Goal: Task Accomplishment & Management: Complete application form

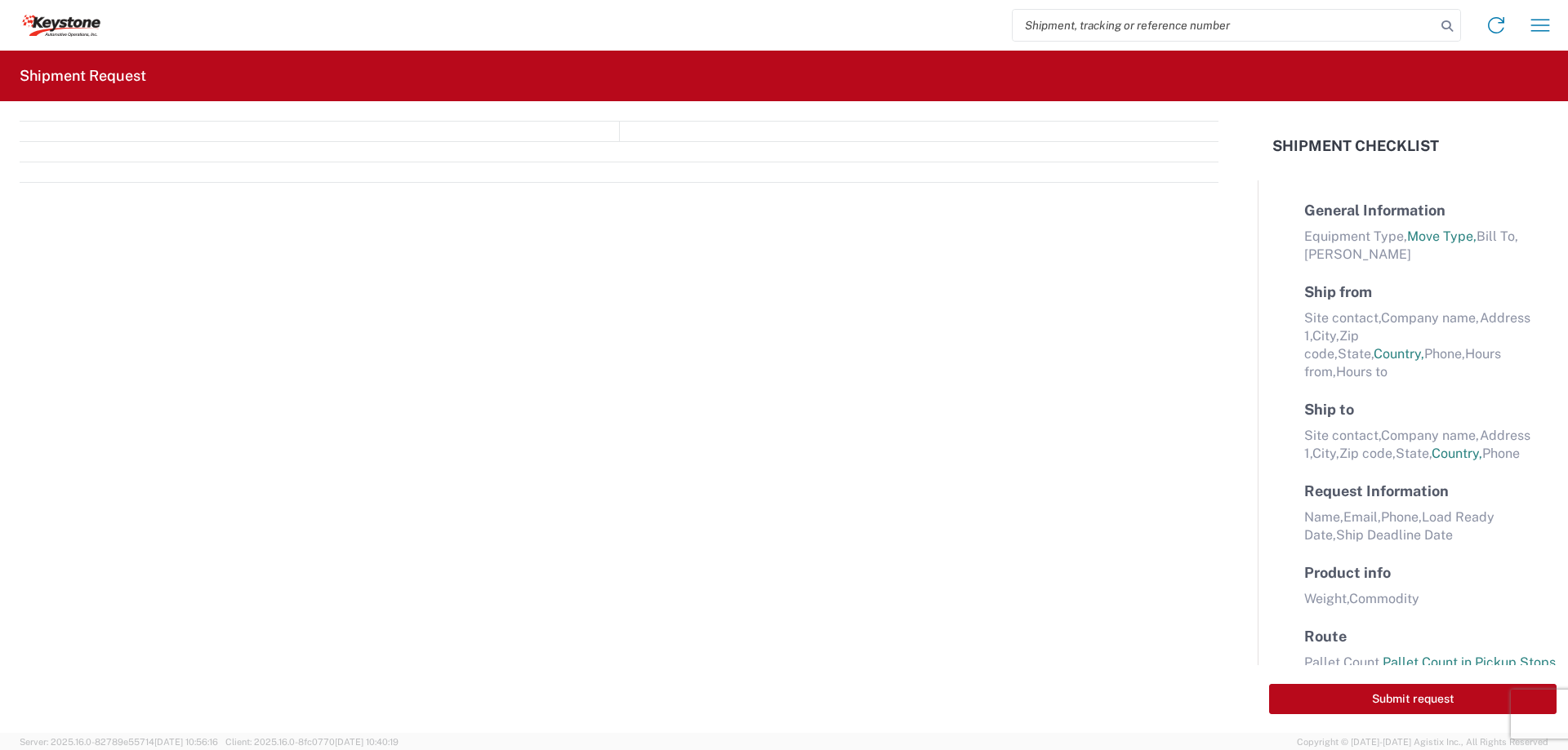
select select "FULL"
select select "LBS"
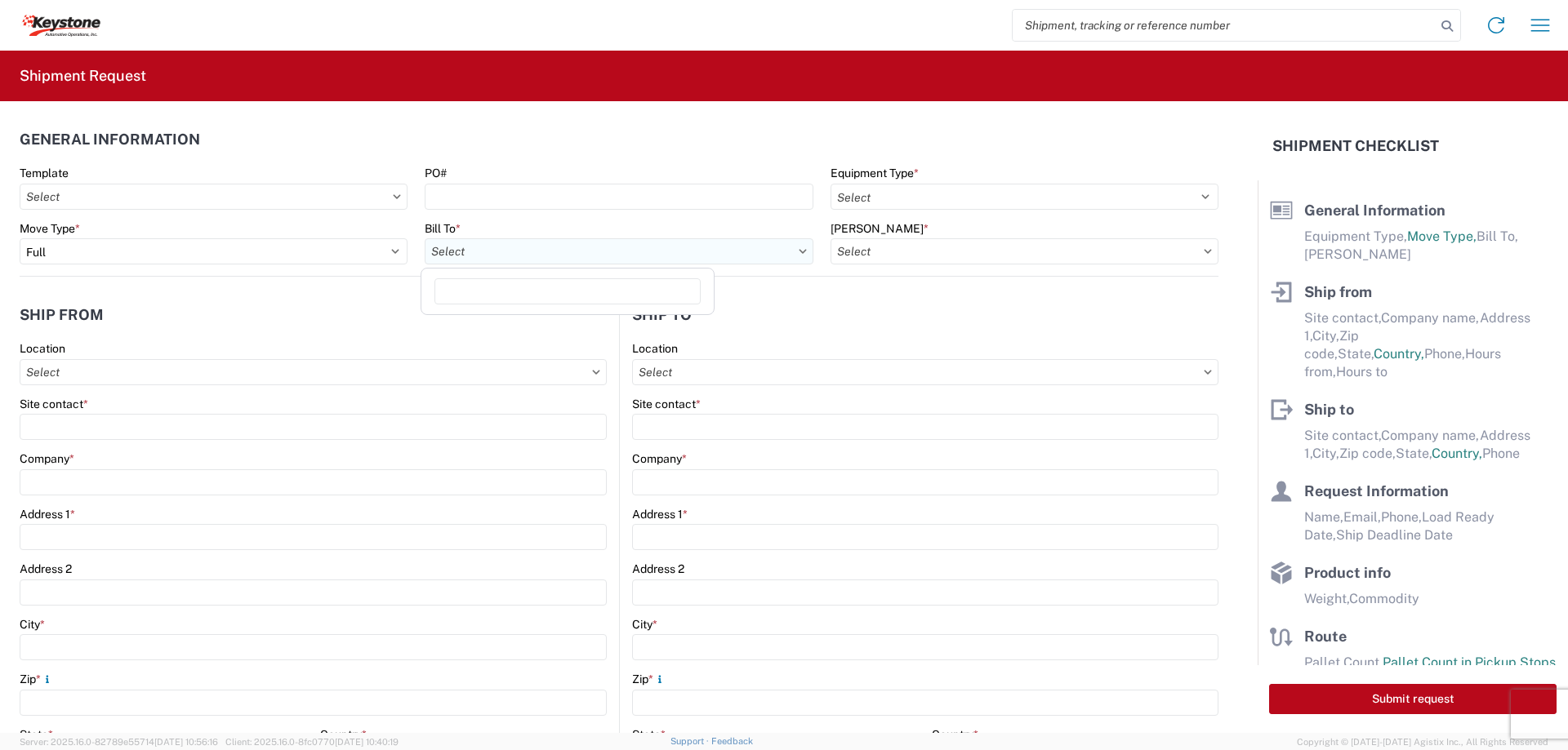
click at [489, 255] on input "Bill To *" at bounding box center [619, 251] width 388 height 26
type input "8607"
click at [494, 322] on div "8607 - [GEOGRAPHIC_DATA], [GEOGRAPHIC_DATA] – KAO Warehouse" at bounding box center [615, 323] width 380 height 26
type input "8607 - [GEOGRAPHIC_DATA], [GEOGRAPHIC_DATA] – KAO Warehouse"
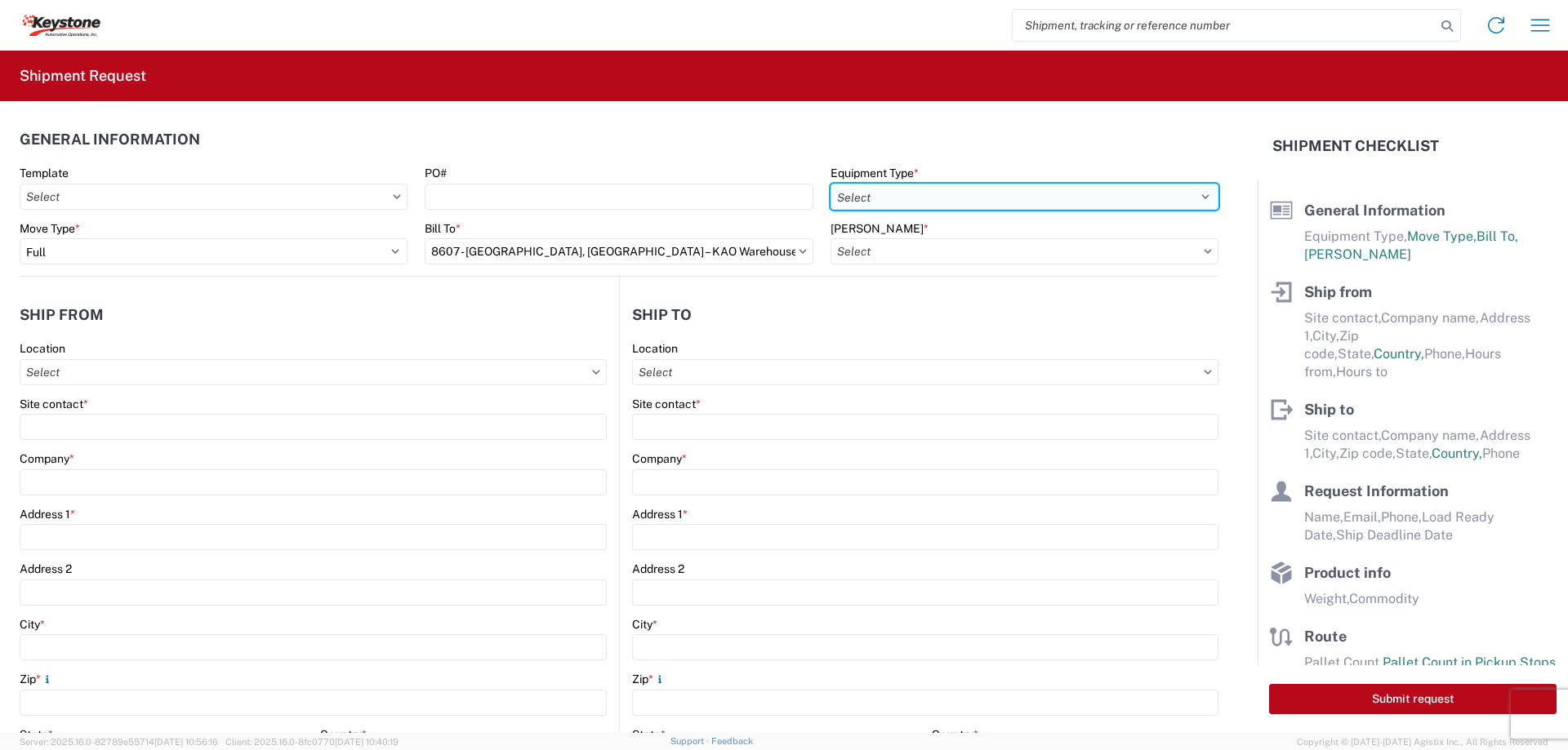
click at [931, 196] on select "Select 53’ Dry Van Flatbed Dropdeck (van) Lowboy (flatbed) Rail" at bounding box center [1025, 197] width 388 height 26
select select "STDV"
click at [831, 184] on select "Select 53’ Dry Van Flatbed Dropdeck (van) Lowboy (flatbed) Rail" at bounding box center [1025, 197] width 388 height 26
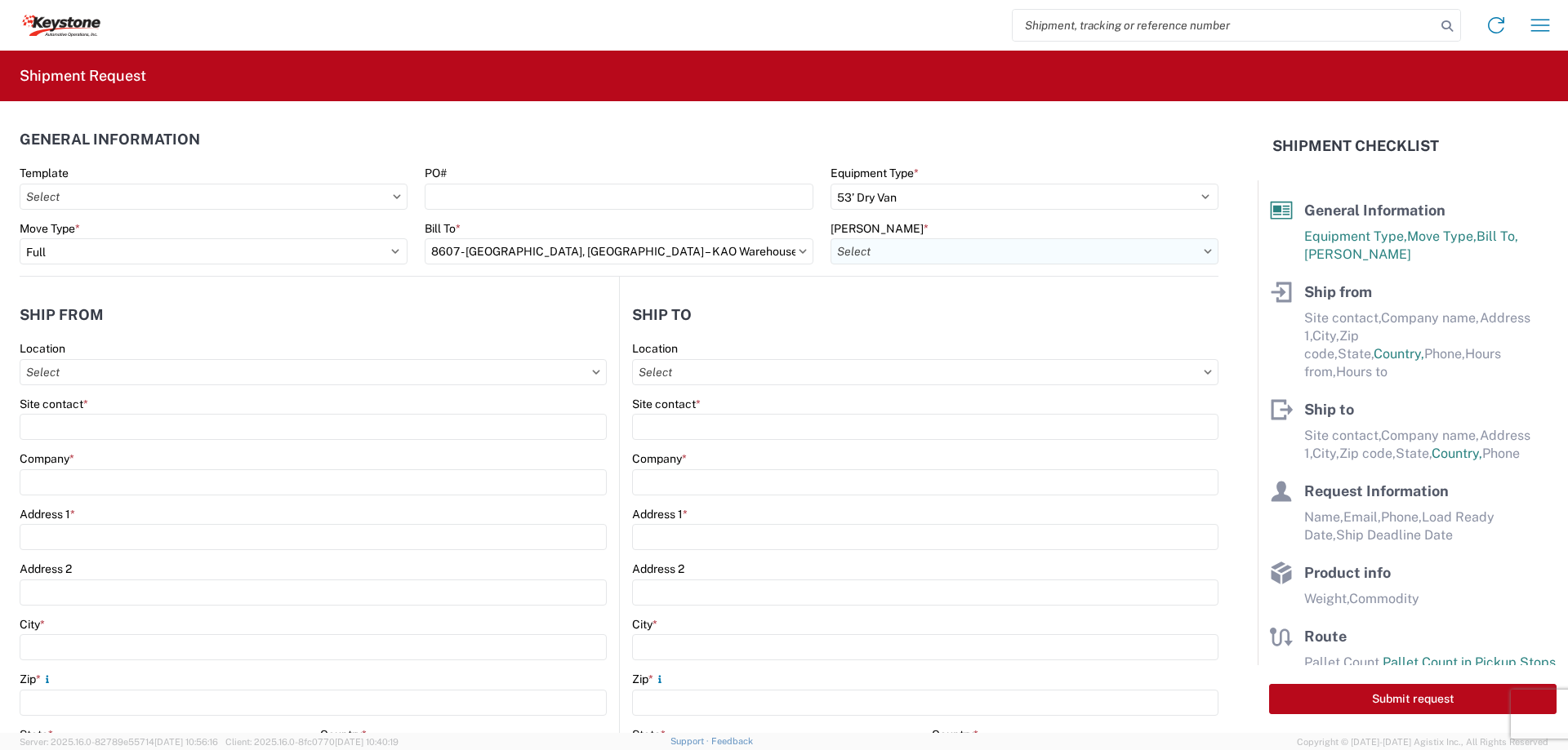
click at [875, 250] on input "[PERSON_NAME] *" at bounding box center [1025, 251] width 388 height 26
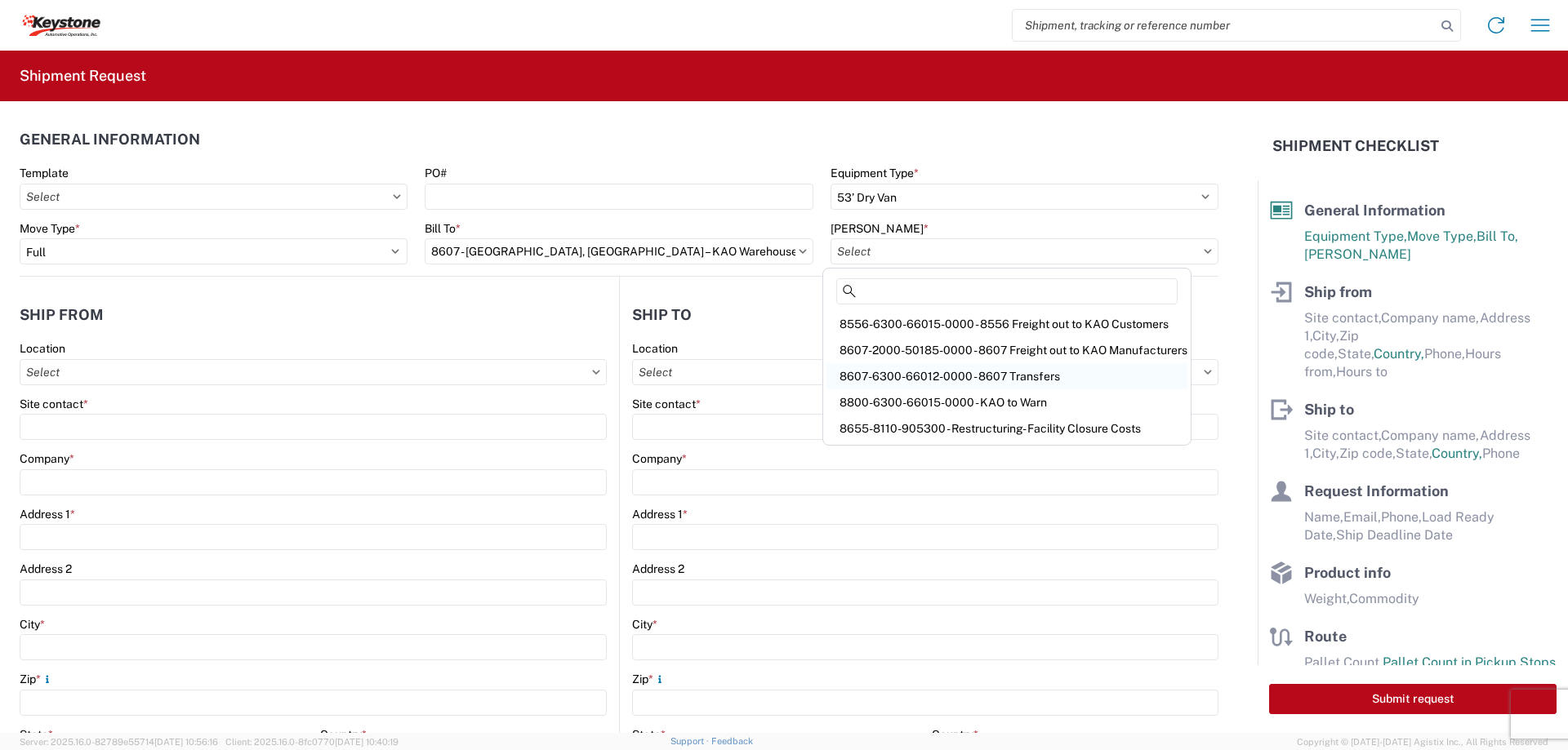
click at [902, 370] on div "8607-6300-66012-0000 - 8607 Transfers" at bounding box center [1008, 376] width 361 height 26
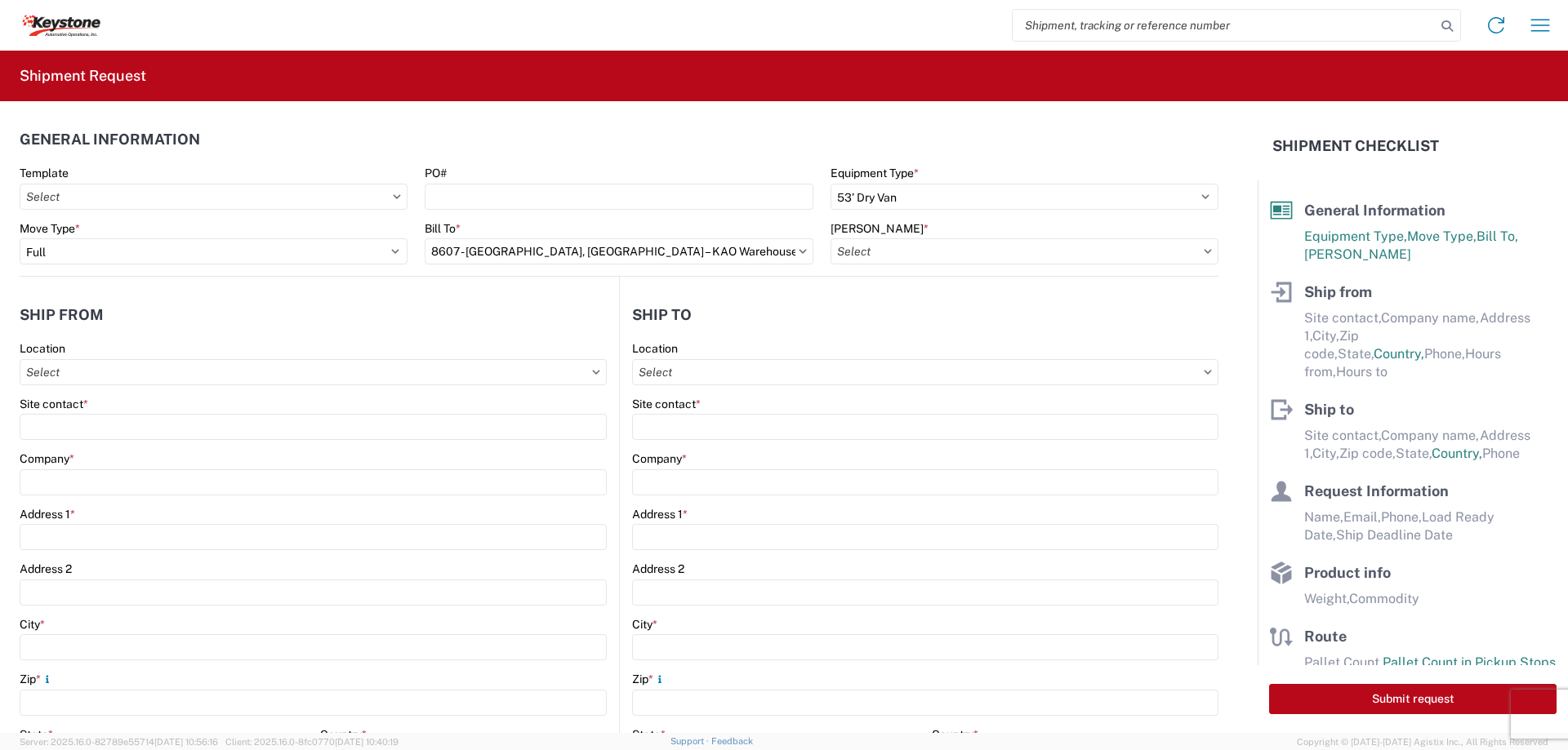
type input "8607-6300-66012-0000 - 8607 Transfers, 8607-6300-66012-0000 - 8607 Transfers"
click at [124, 373] on input "Location" at bounding box center [313, 372] width 587 height 26
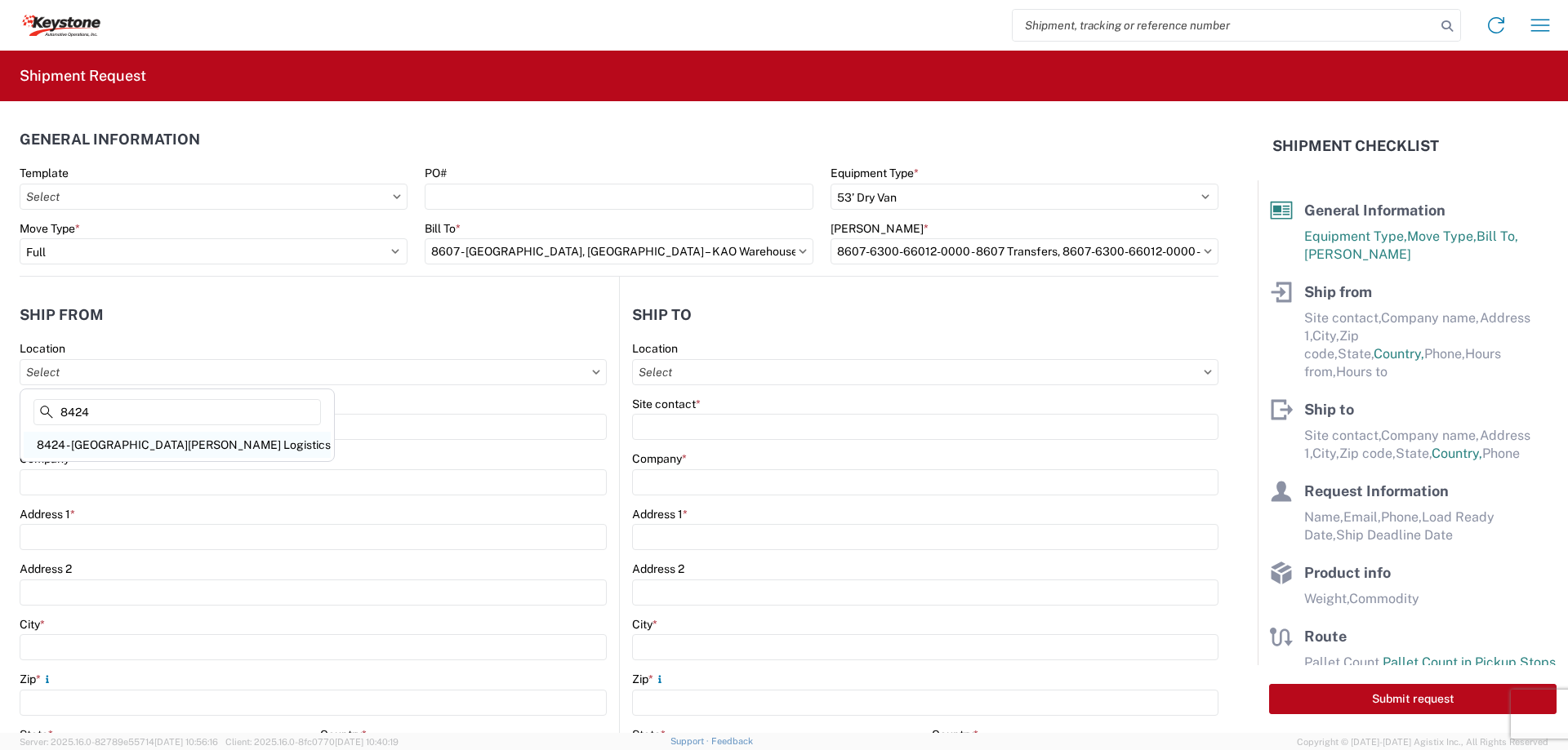
type input "8424"
click at [108, 442] on div "8424 - [GEOGRAPHIC_DATA][PERSON_NAME] Logistics" at bounding box center [177, 444] width 308 height 26
type input "8424 - [GEOGRAPHIC_DATA][PERSON_NAME] Logistics"
type input "KAO"
type input "[STREET_ADDRESS]"
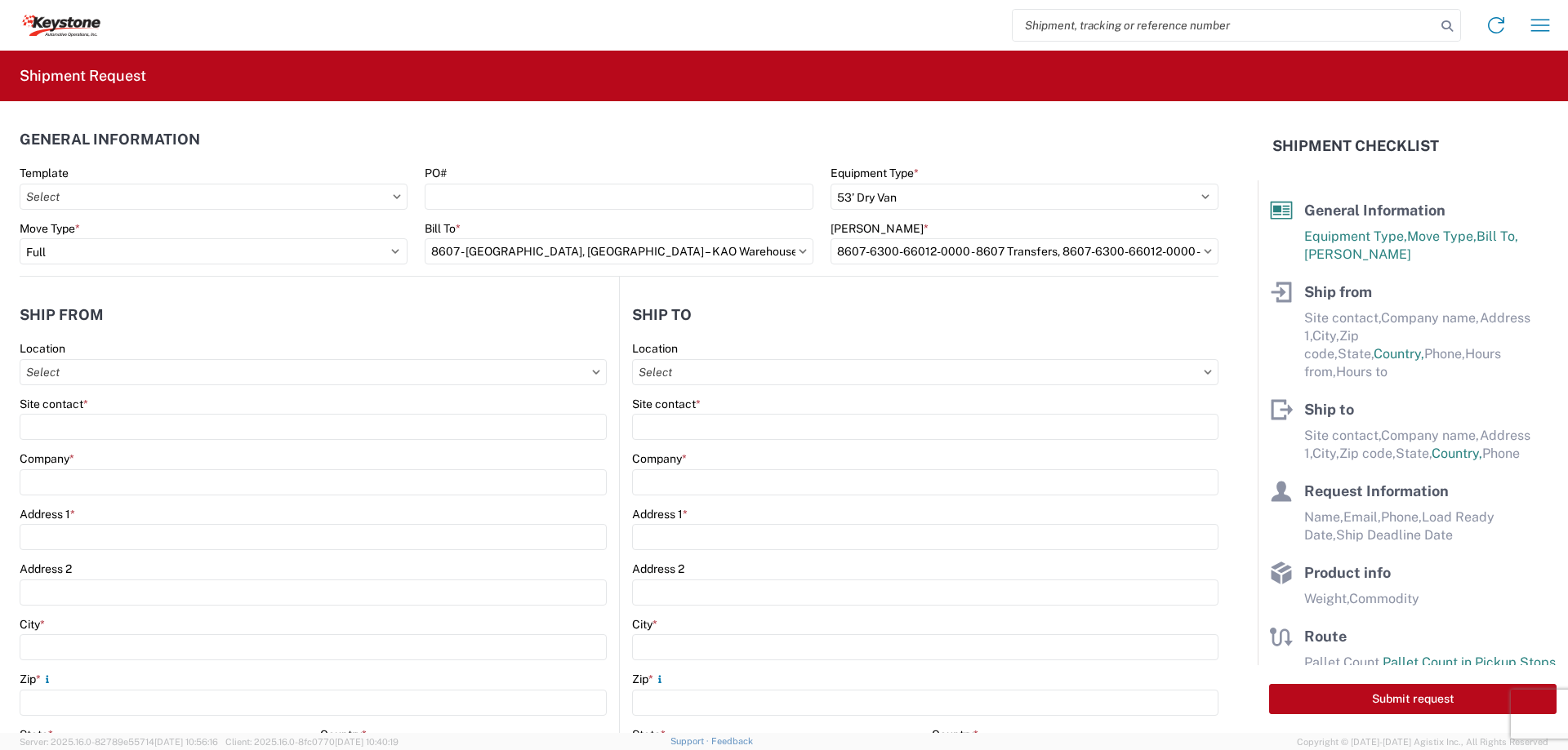
type input "[GEOGRAPHIC_DATA]"
type input "47374"
select select "IN"
select select "US"
type input "07:00"
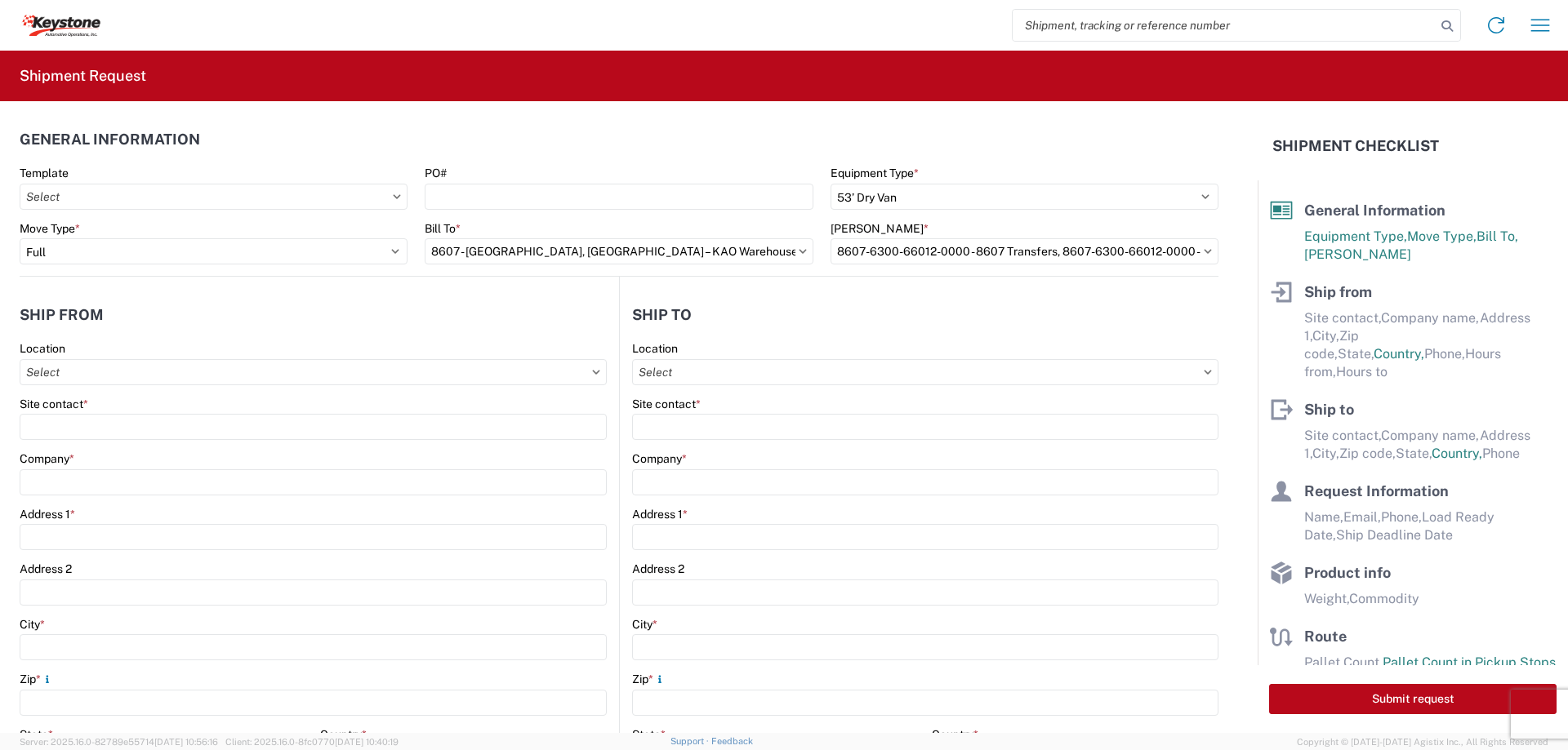
type input "17:00"
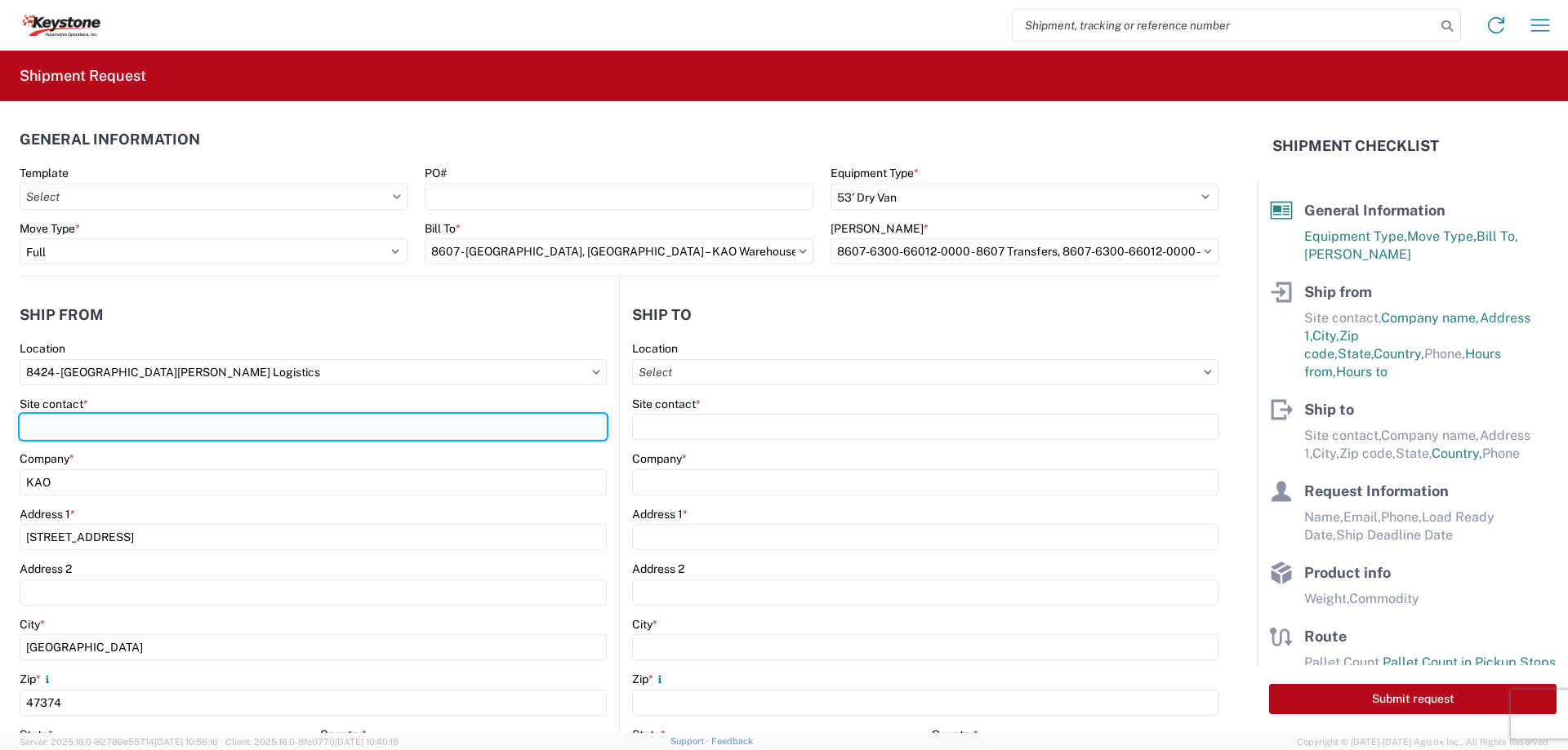
click at [34, 425] on input "Site contact *" at bounding box center [313, 427] width 587 height 26
type input "[PERSON_NAME]"
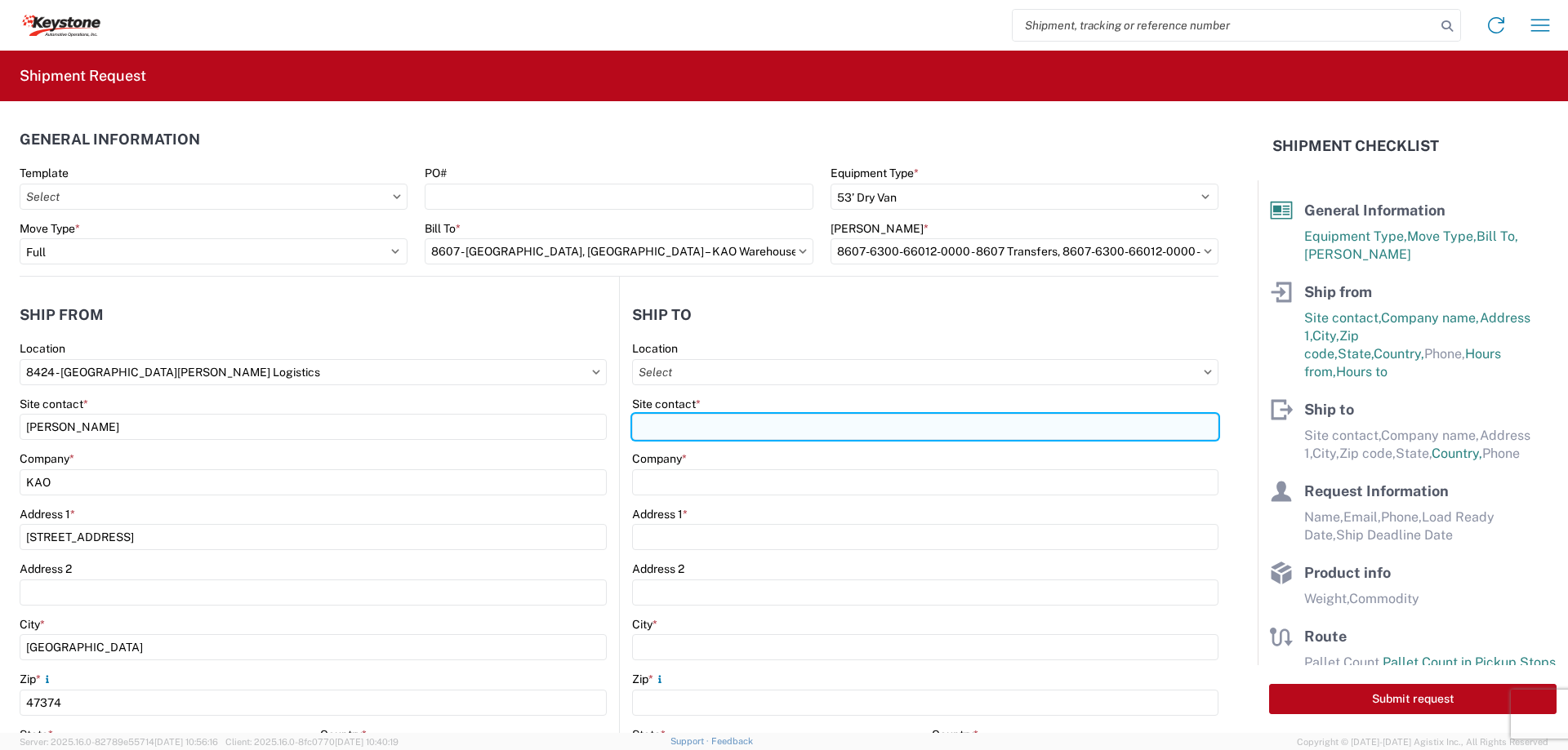
click at [660, 427] on input "Site contact *" at bounding box center [925, 427] width 587 height 26
type input "Receiving Dept"
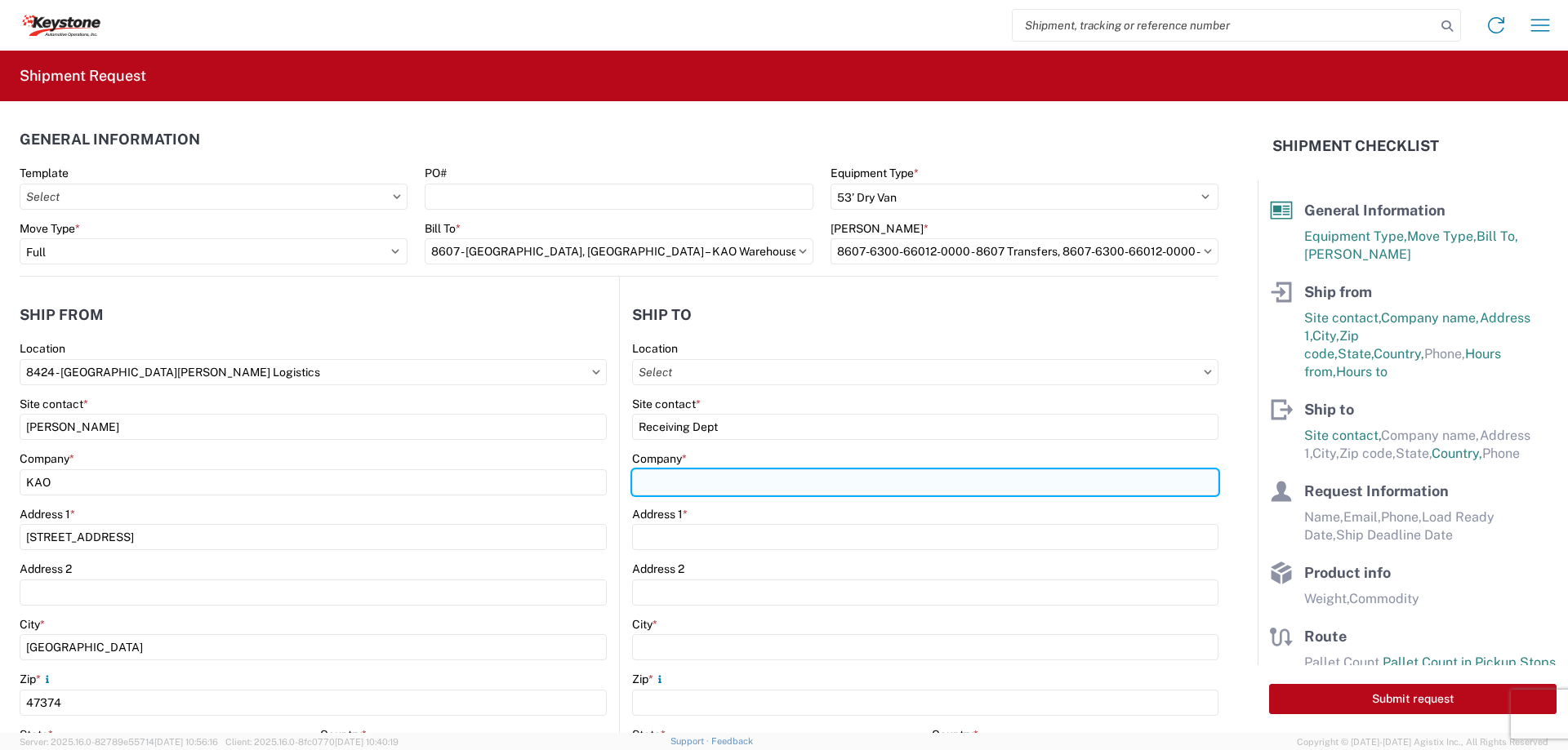
click at [650, 484] on input "Company *" at bounding box center [925, 482] width 587 height 26
type input "[PERSON_NAME] Distribution"
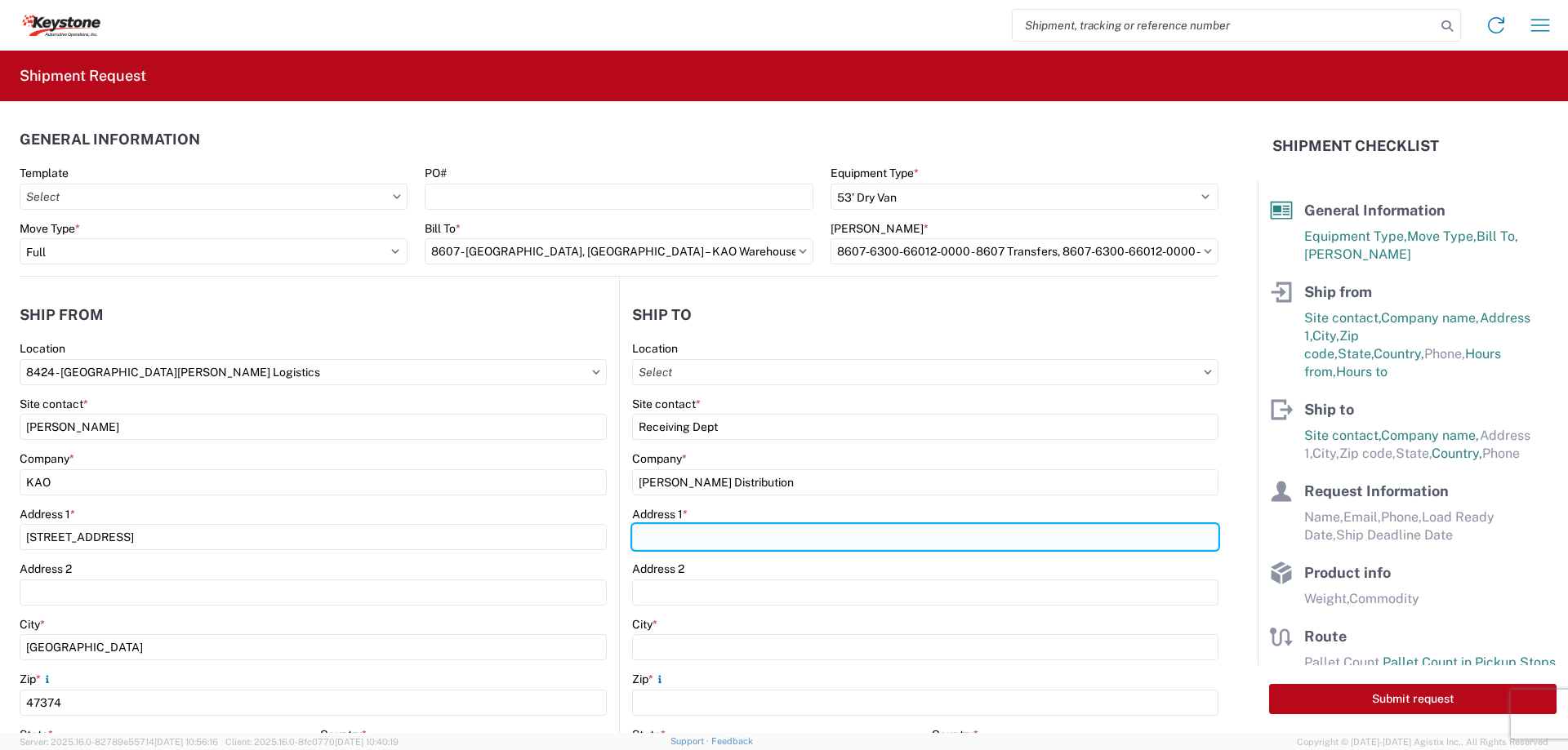
click at [658, 544] on input "Address 1 *" at bounding box center [925, 537] width 587 height 26
type input "[STREET_ADDRESS][PERSON_NAME]"
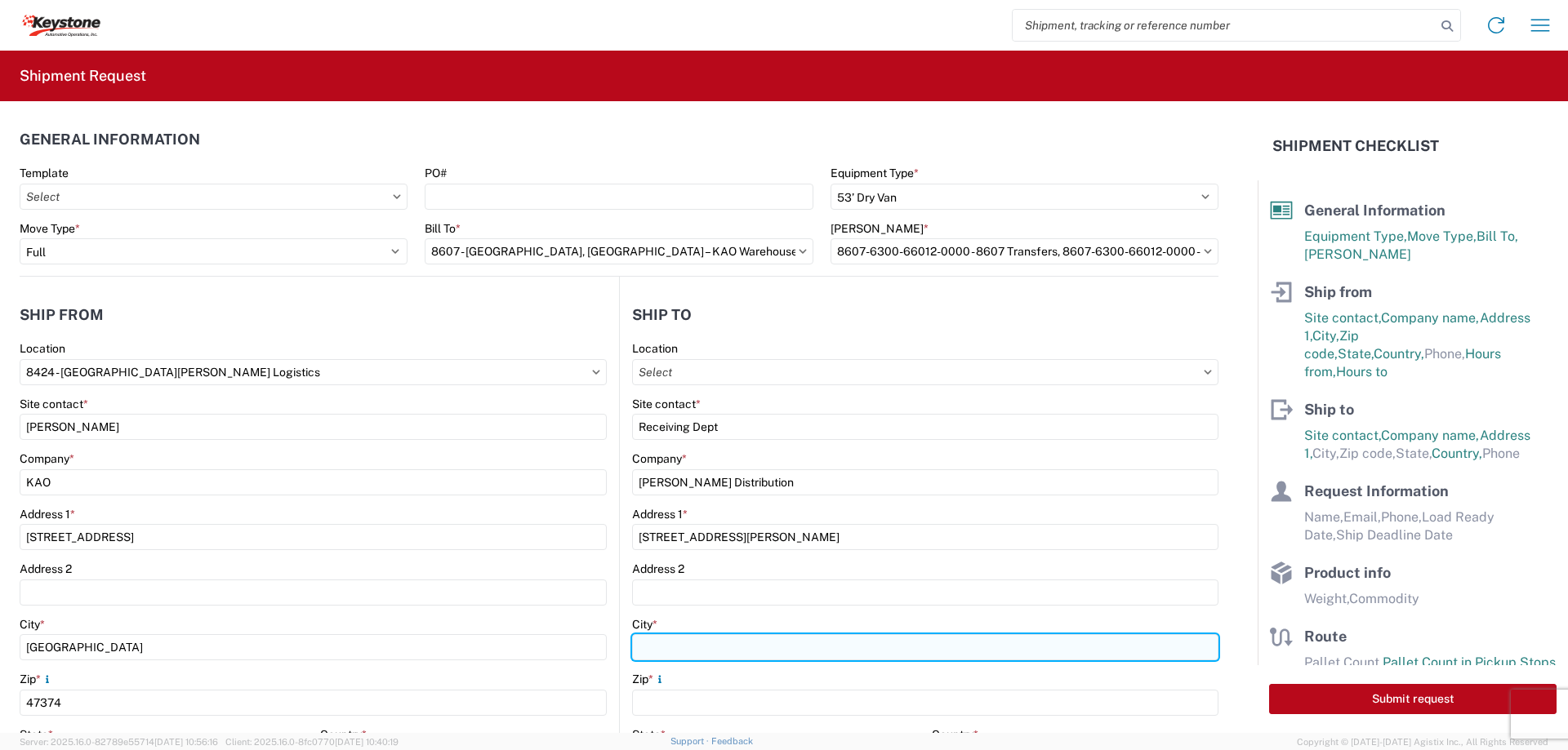
click at [649, 652] on input "City *" at bounding box center [925, 647] width 587 height 26
type input "Jasper"
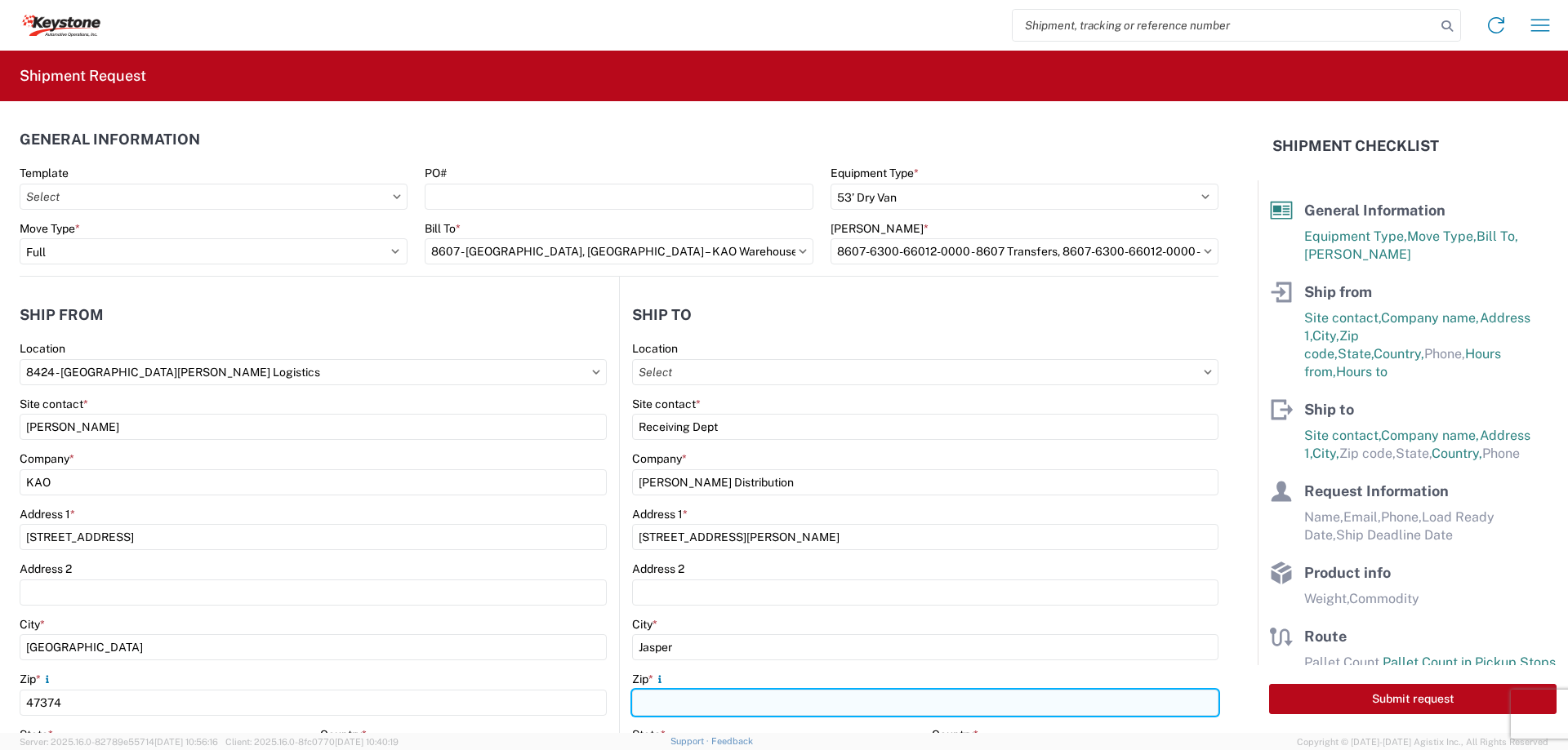
click at [656, 704] on input "Zip *" at bounding box center [925, 702] width 587 height 26
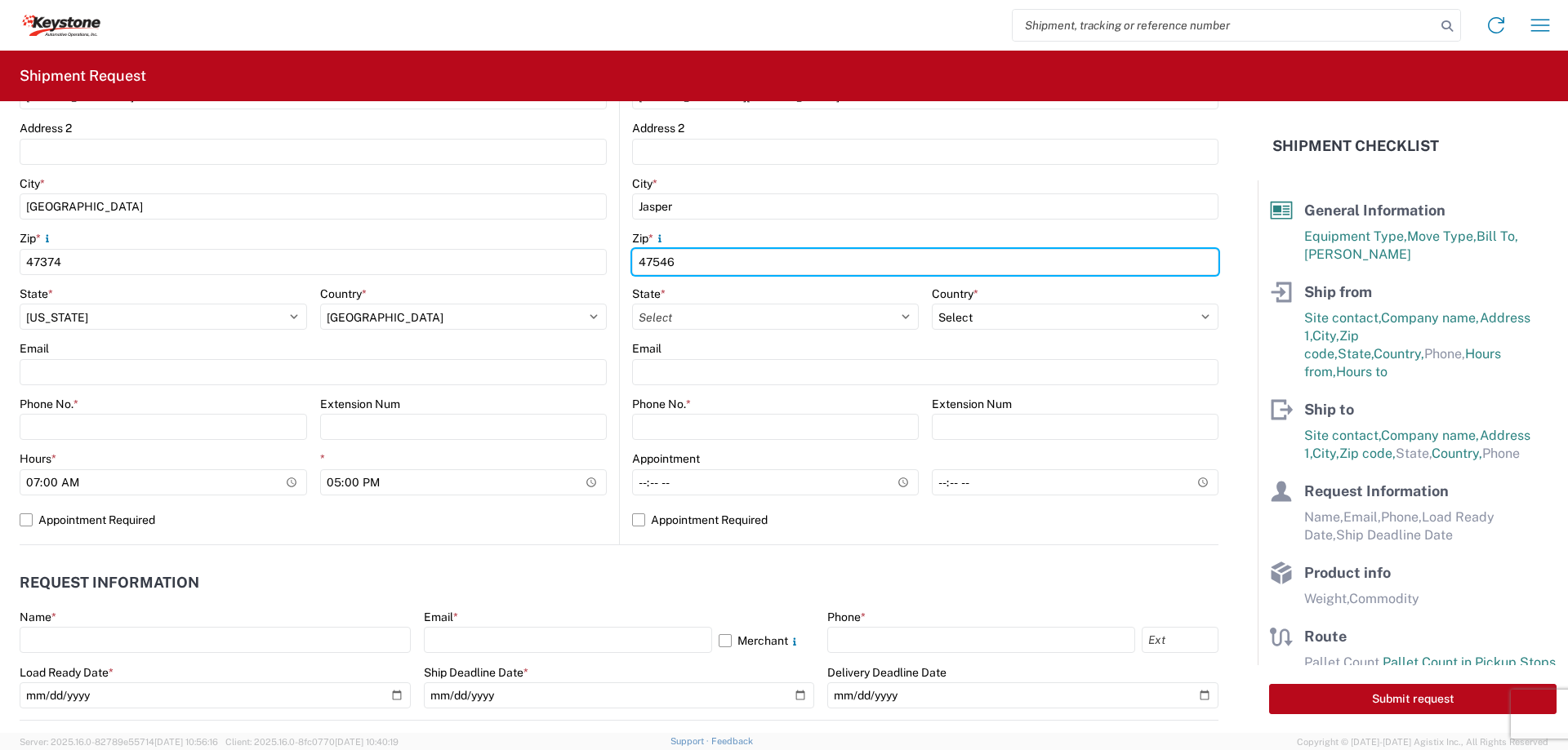
scroll to position [408, 0]
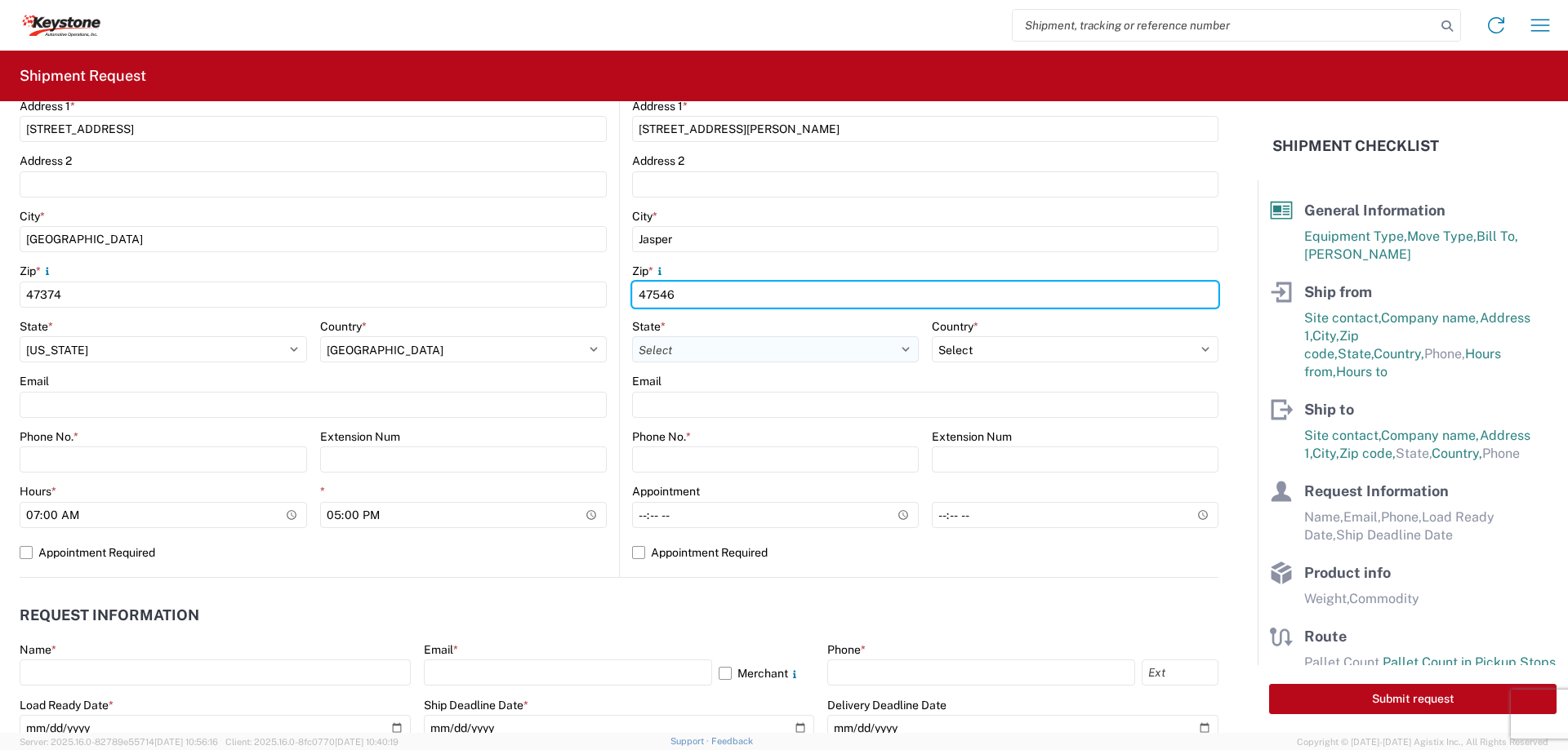
type input "47546"
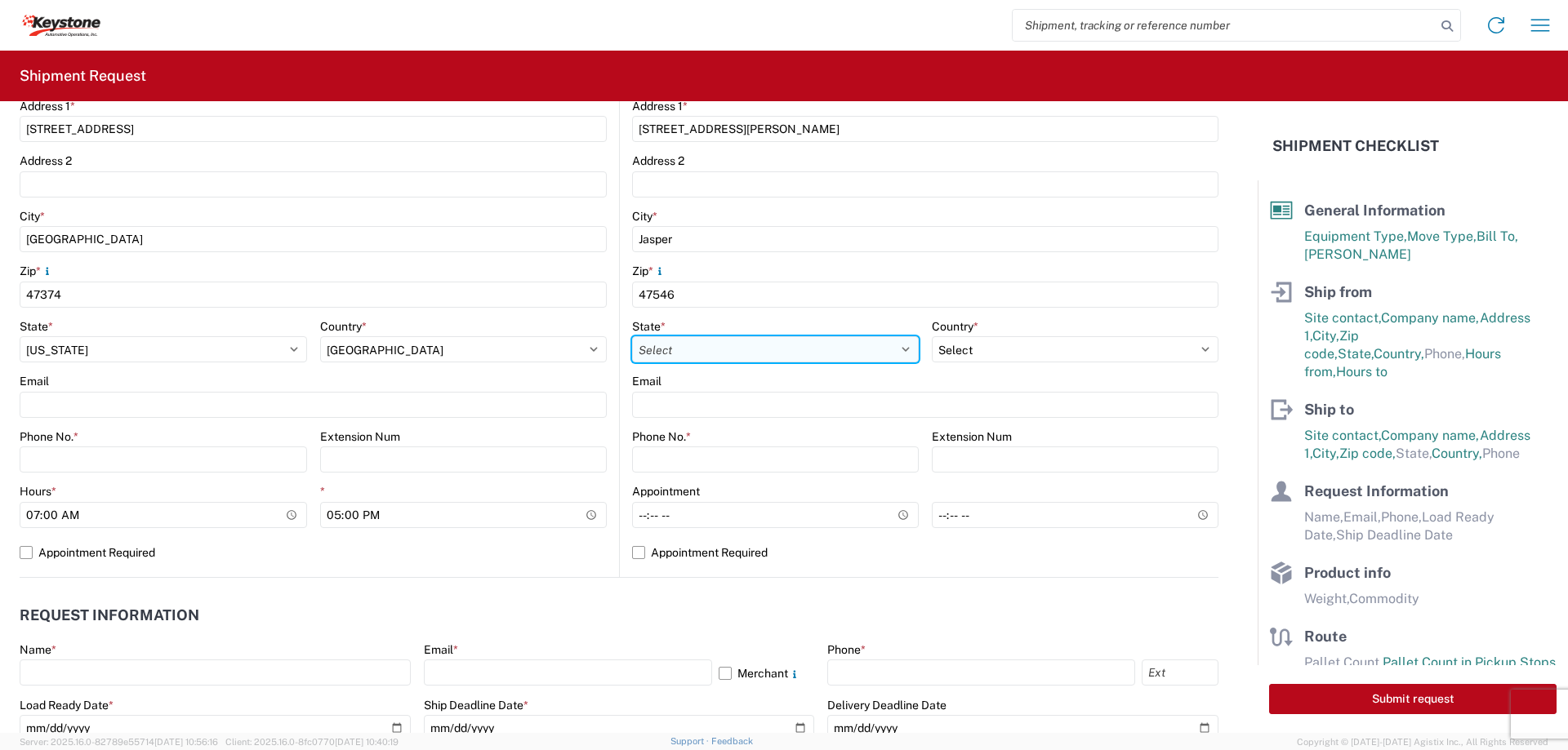
click at [656, 353] on select "Select [US_STATE] [US_STATE] [US_STATE] [US_STATE] Armed Forces Americas Armed …" at bounding box center [775, 349] width 287 height 26
select select "IN"
click at [632, 337] on select "Select [US_STATE] [US_STATE] [US_STATE] [US_STATE] Armed Forces Americas Armed …" at bounding box center [775, 349] width 287 height 26
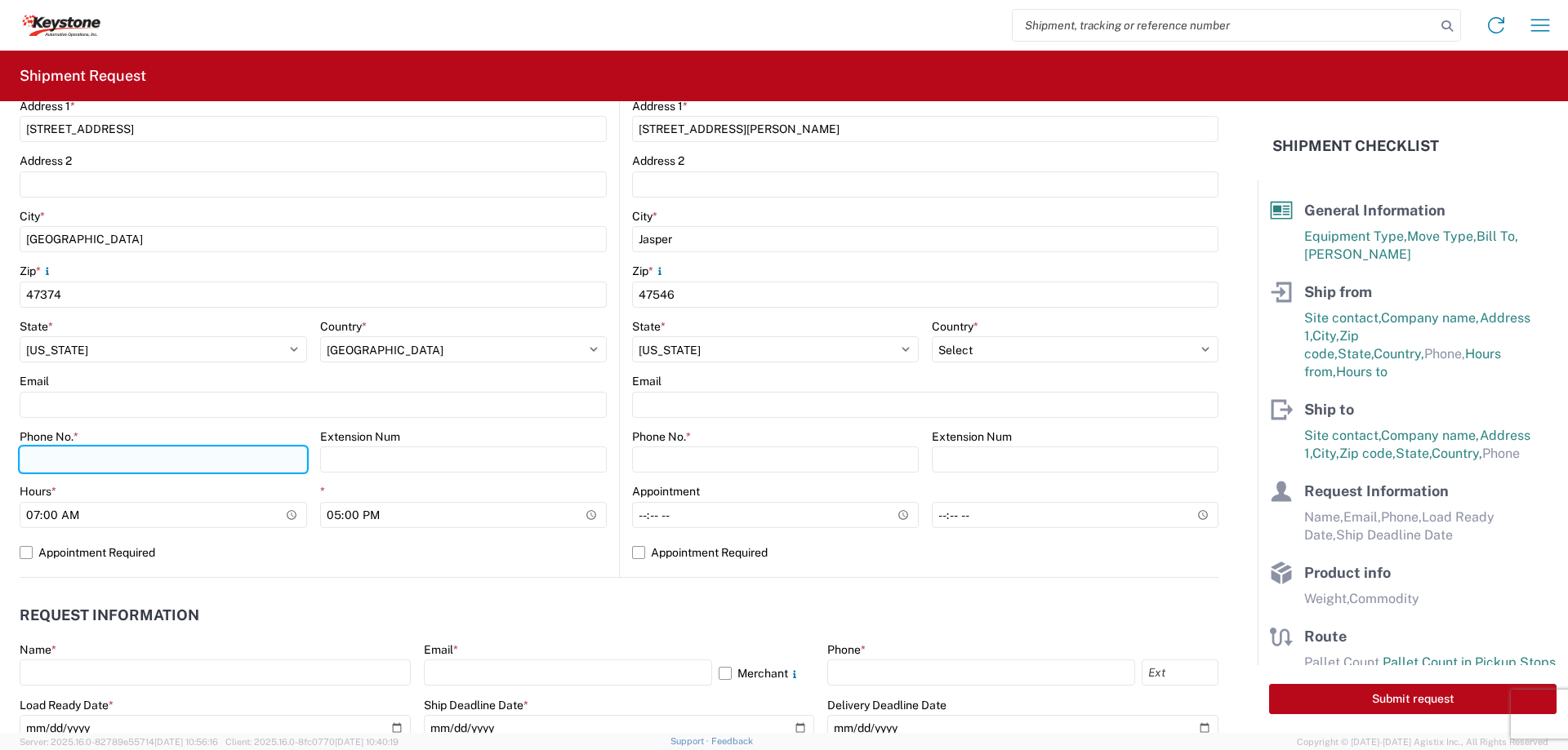
click at [29, 457] on input "Phone No. *" at bounding box center [163, 459] width 287 height 26
type input "[PHONE_NUMBER]"
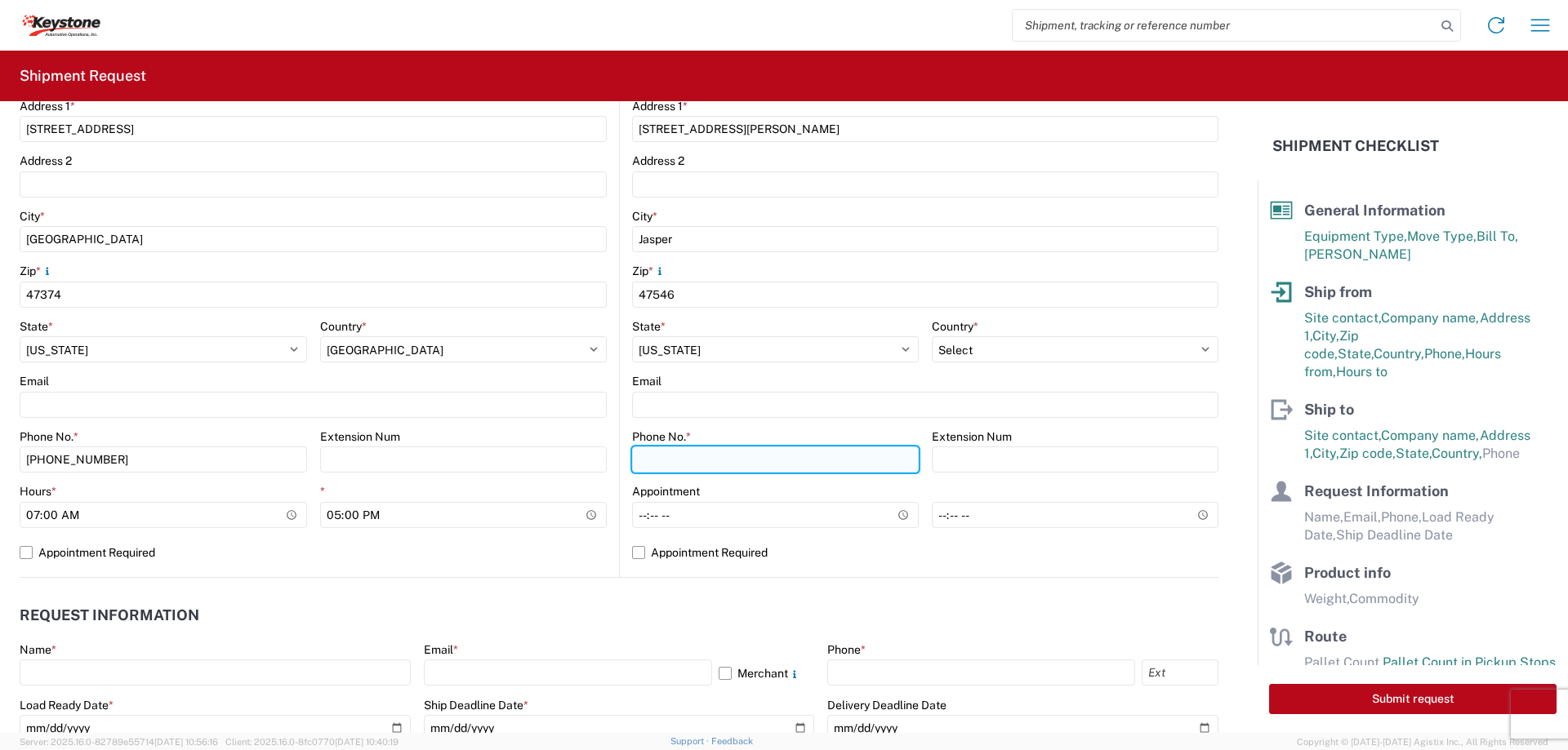
click at [697, 460] on input "Phone No. *" at bounding box center [775, 459] width 287 height 26
type input "[PHONE_NUMBER]"
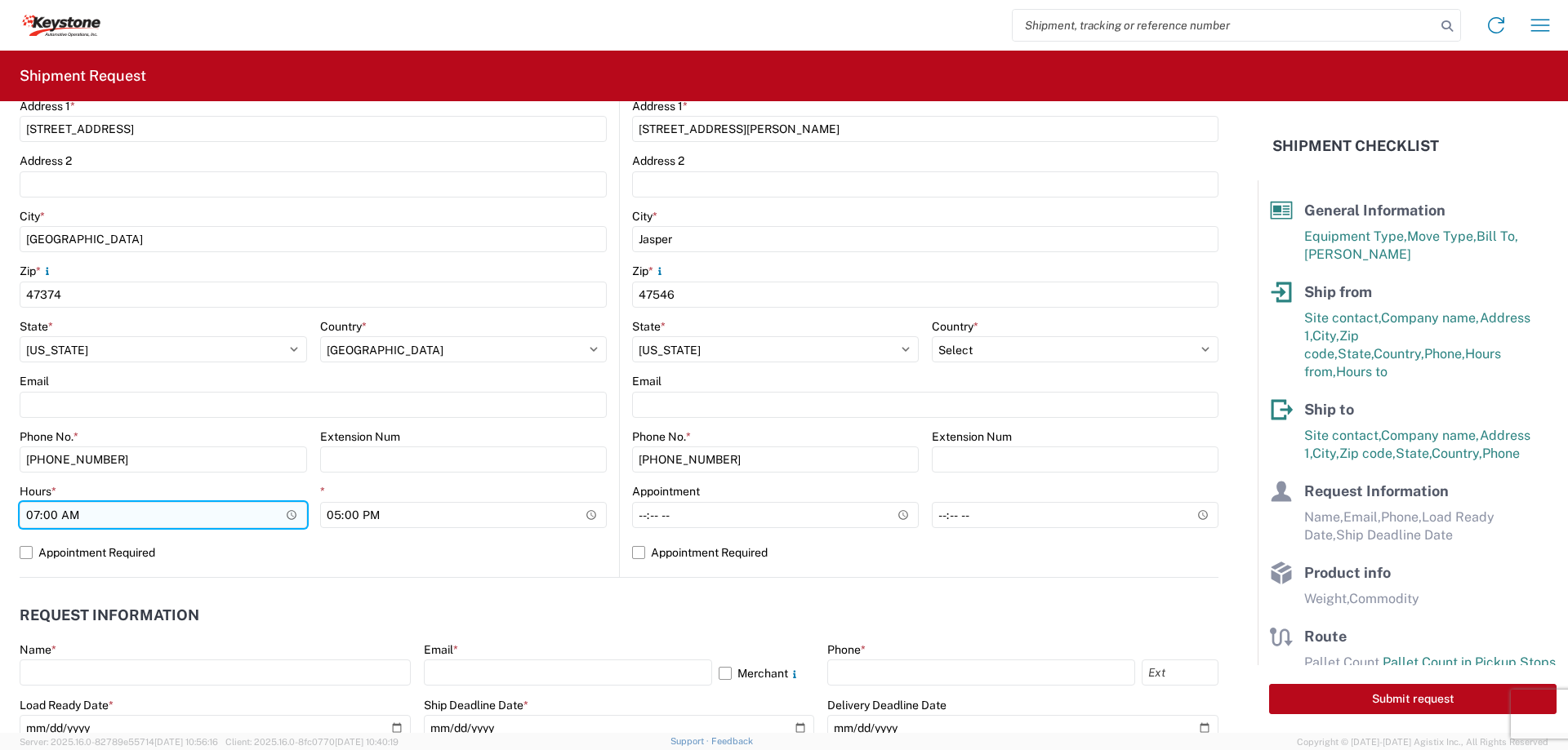
click at [52, 513] on input "07:00" at bounding box center [163, 515] width 287 height 26
type input "07:30"
click at [29, 551] on label "Appointment Required" at bounding box center [313, 553] width 587 height 26
click at [0, 0] on input "Appointment Required" at bounding box center [0, 0] width 0 height 0
select select "IN"
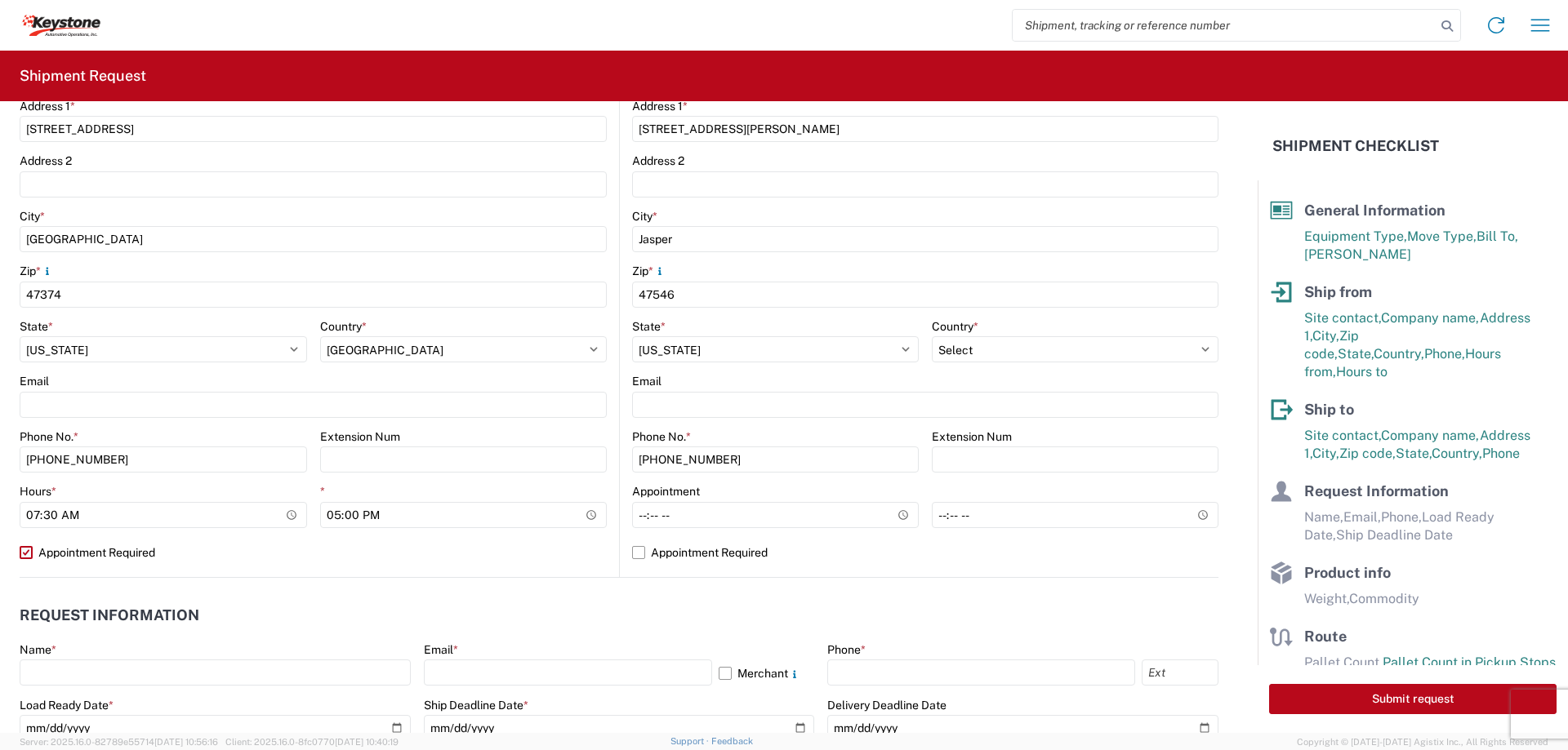
select select "US"
click at [633, 512] on input "Hours *" at bounding box center [775, 515] width 287 height 26
type input "11:30"
click at [932, 516] on input "time" at bounding box center [1075, 515] width 287 height 26
type input "11:30"
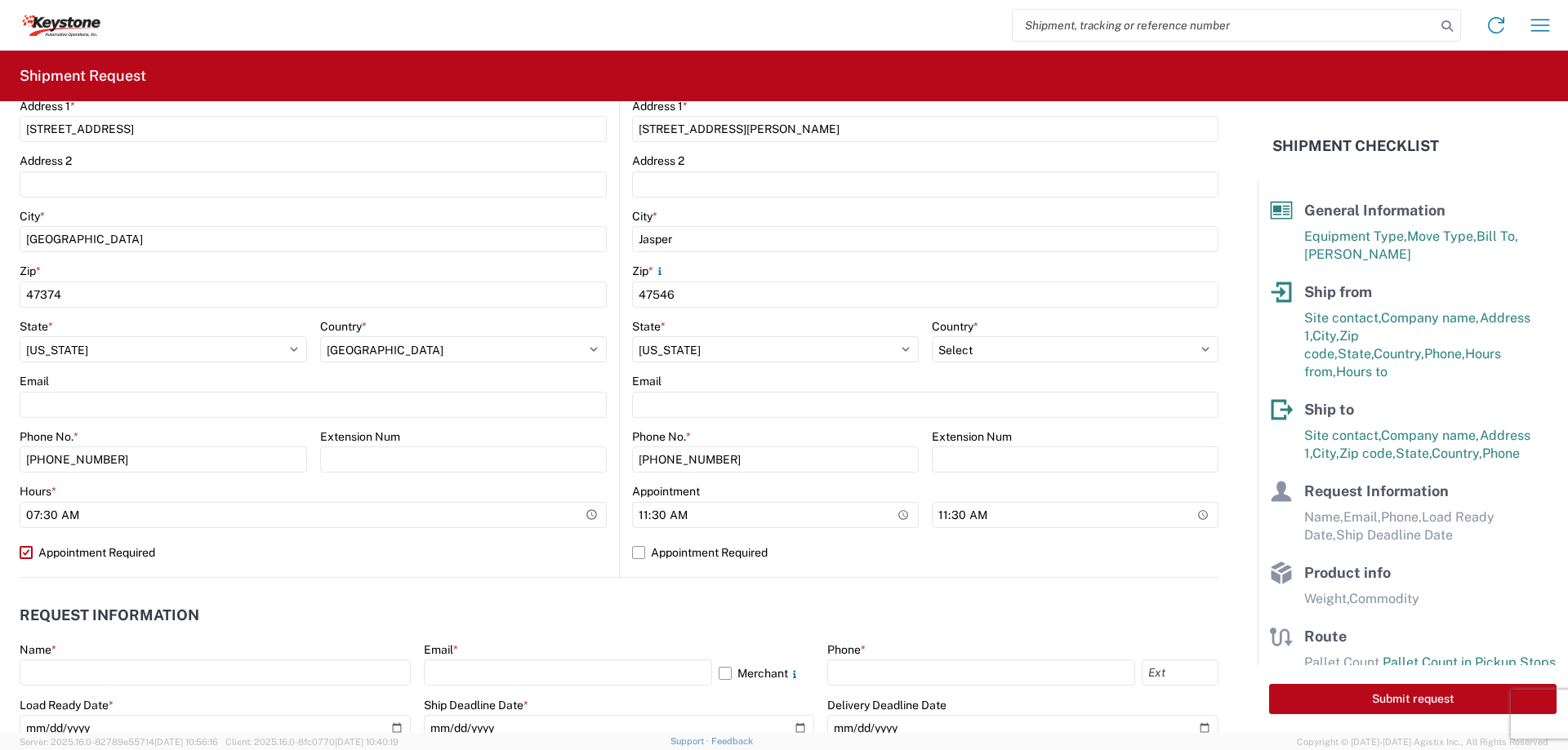
click at [624, 550] on main "Location Site contact * Receiving Dept Company * [PERSON_NAME] Distribution Add…" at bounding box center [919, 254] width 599 height 644
click at [632, 552] on label "Appointment Required" at bounding box center [925, 553] width 587 height 26
click at [0, 0] on input "Appointment Required" at bounding box center [0, 0] width 0 height 0
select select "IN"
select select "US"
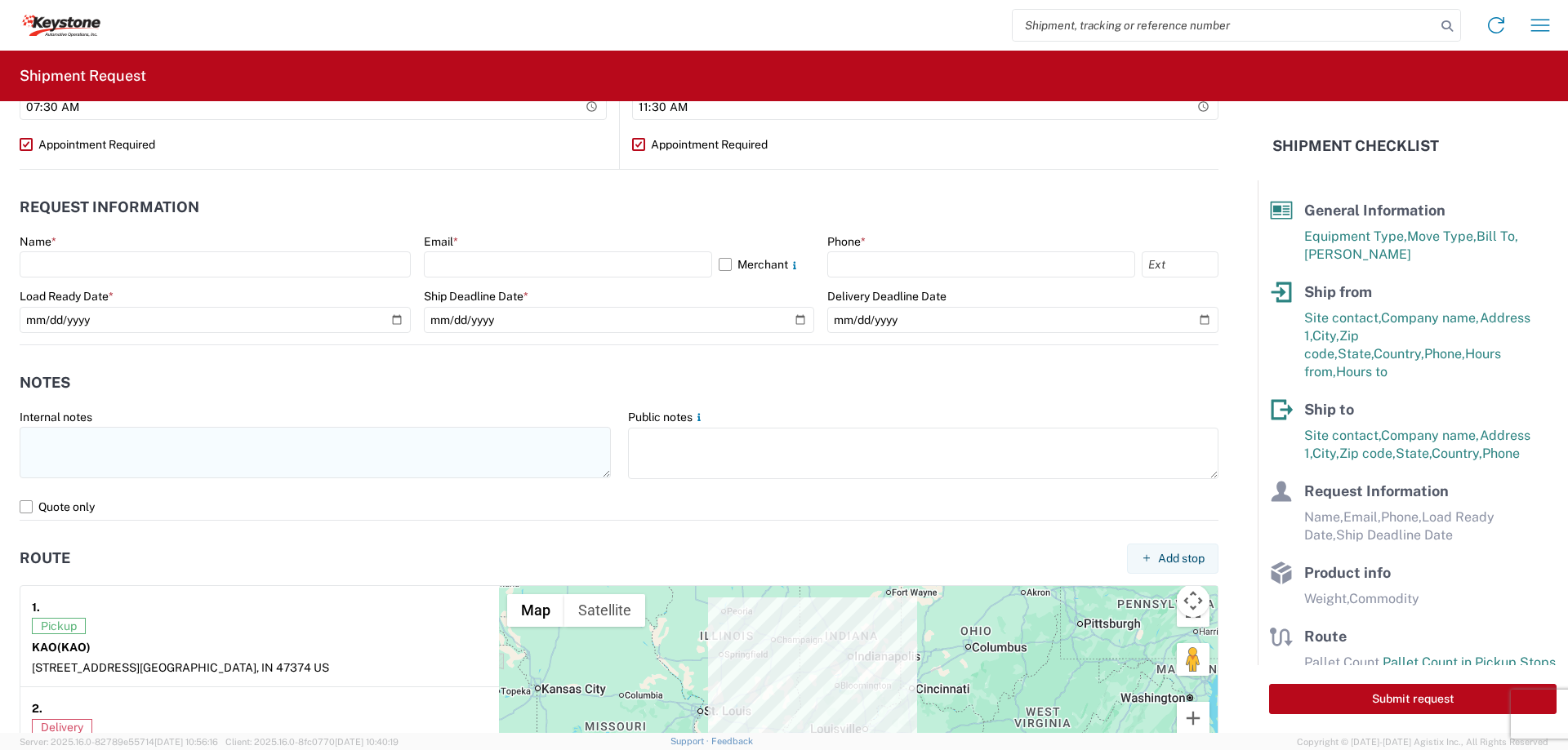
scroll to position [898, 0]
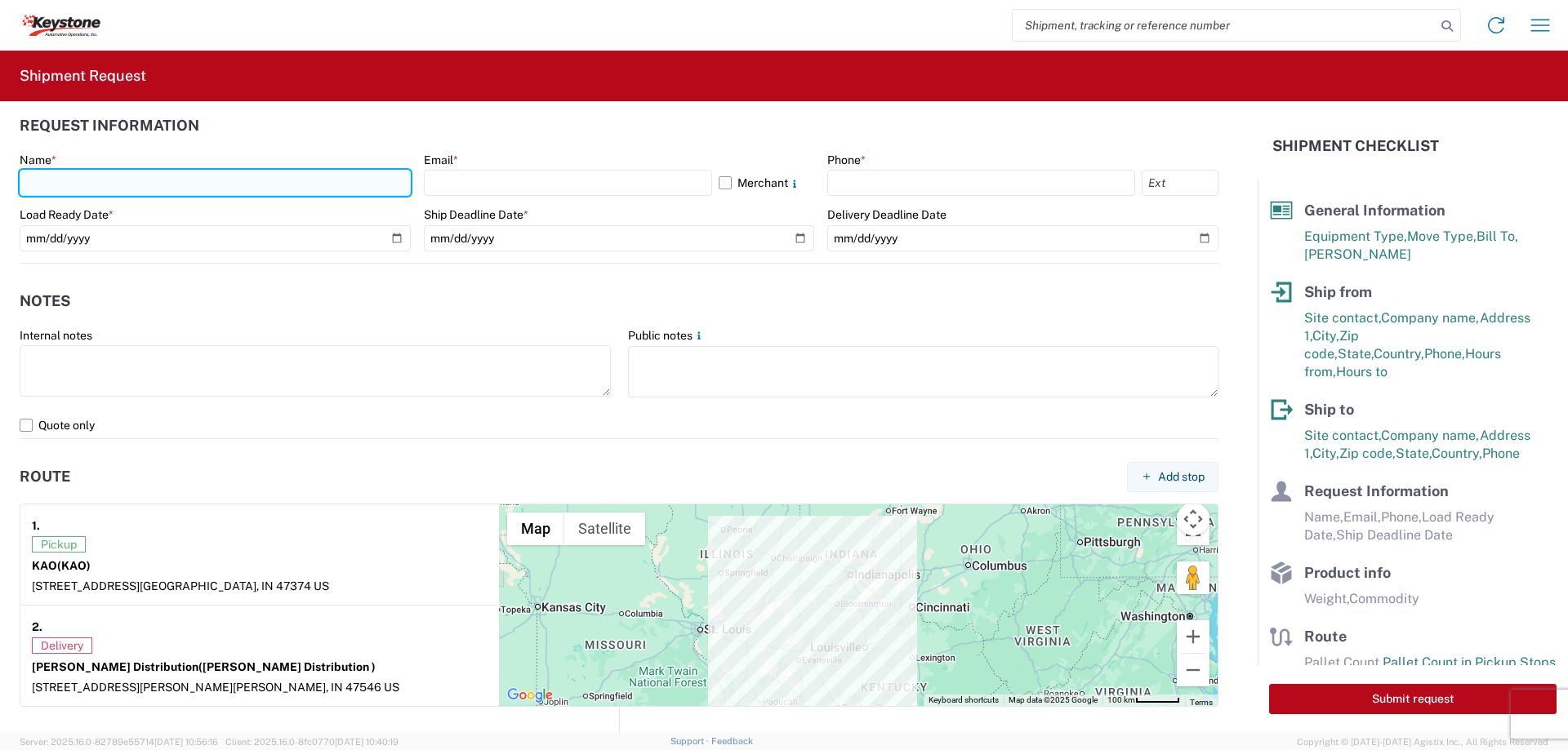
click at [48, 177] on input "text" at bounding box center [215, 182] width 392 height 26
type input "[PERSON_NAME]"
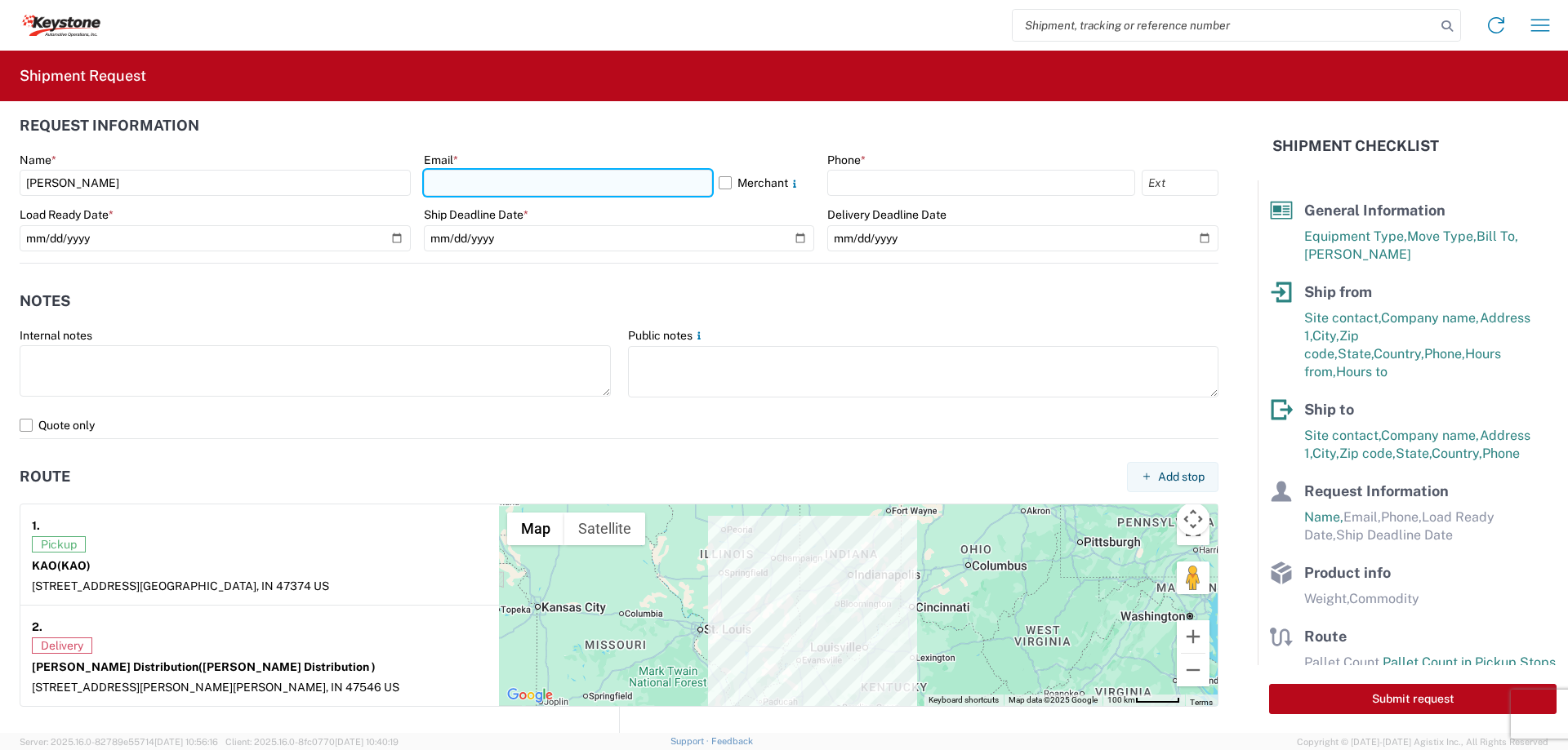
click at [443, 187] on input "text" at bounding box center [568, 182] width 288 height 26
type input "[EMAIL_ADDRESS][DOMAIN_NAME]"
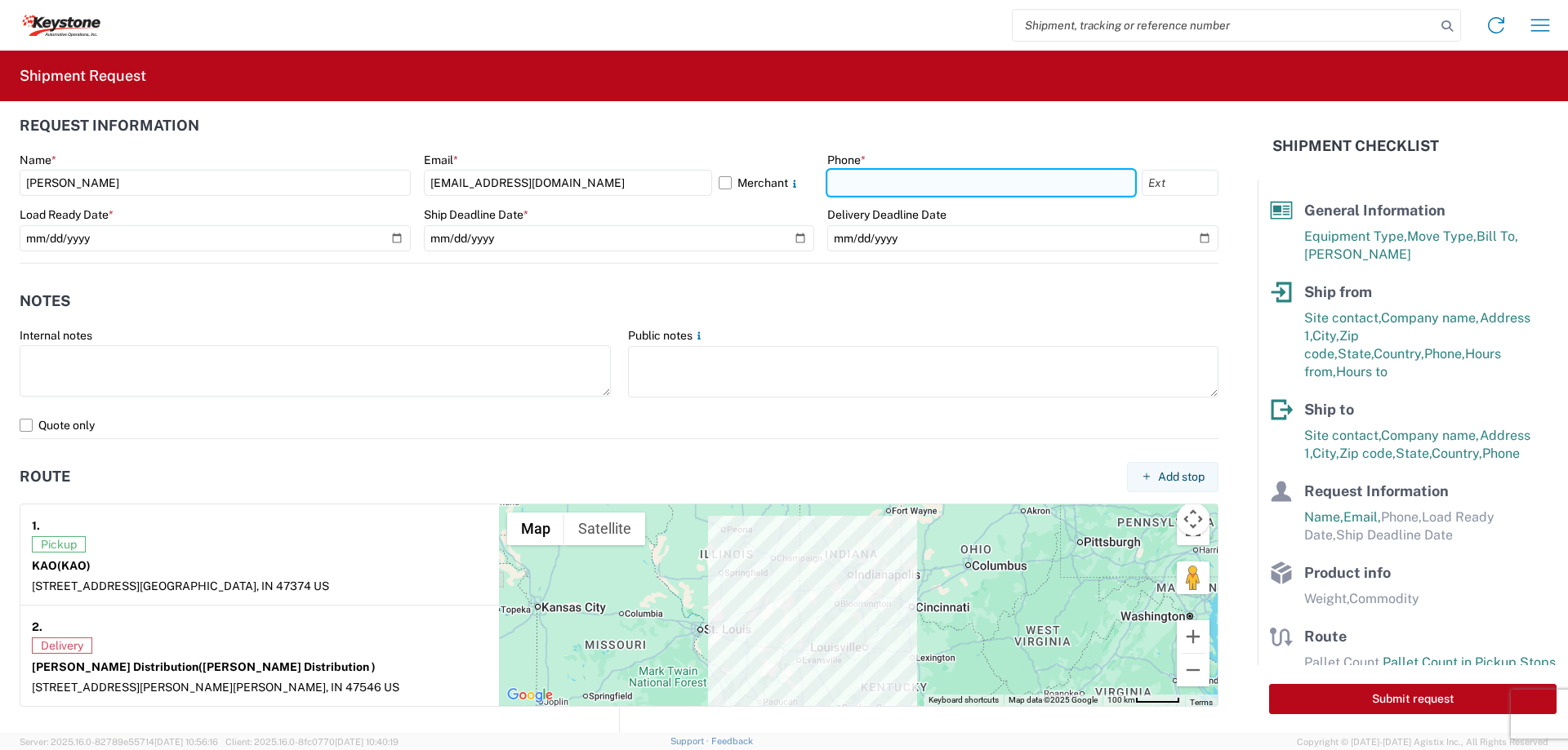
click at [874, 182] on input "text" at bounding box center [981, 182] width 308 height 26
type input "[PHONE_NUMBER]"
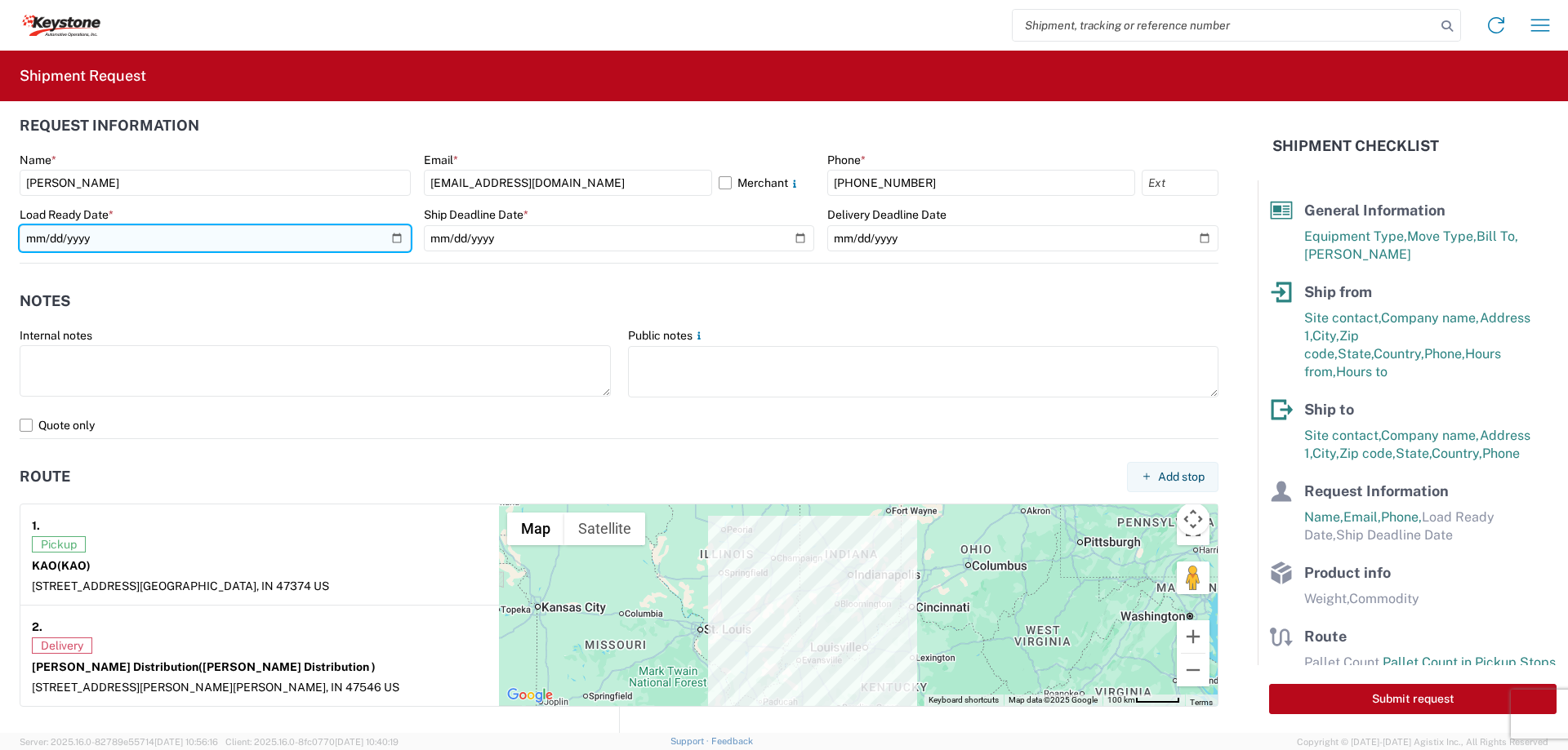
click at [396, 238] on input "date" at bounding box center [215, 238] width 392 height 26
type input "[DATE]"
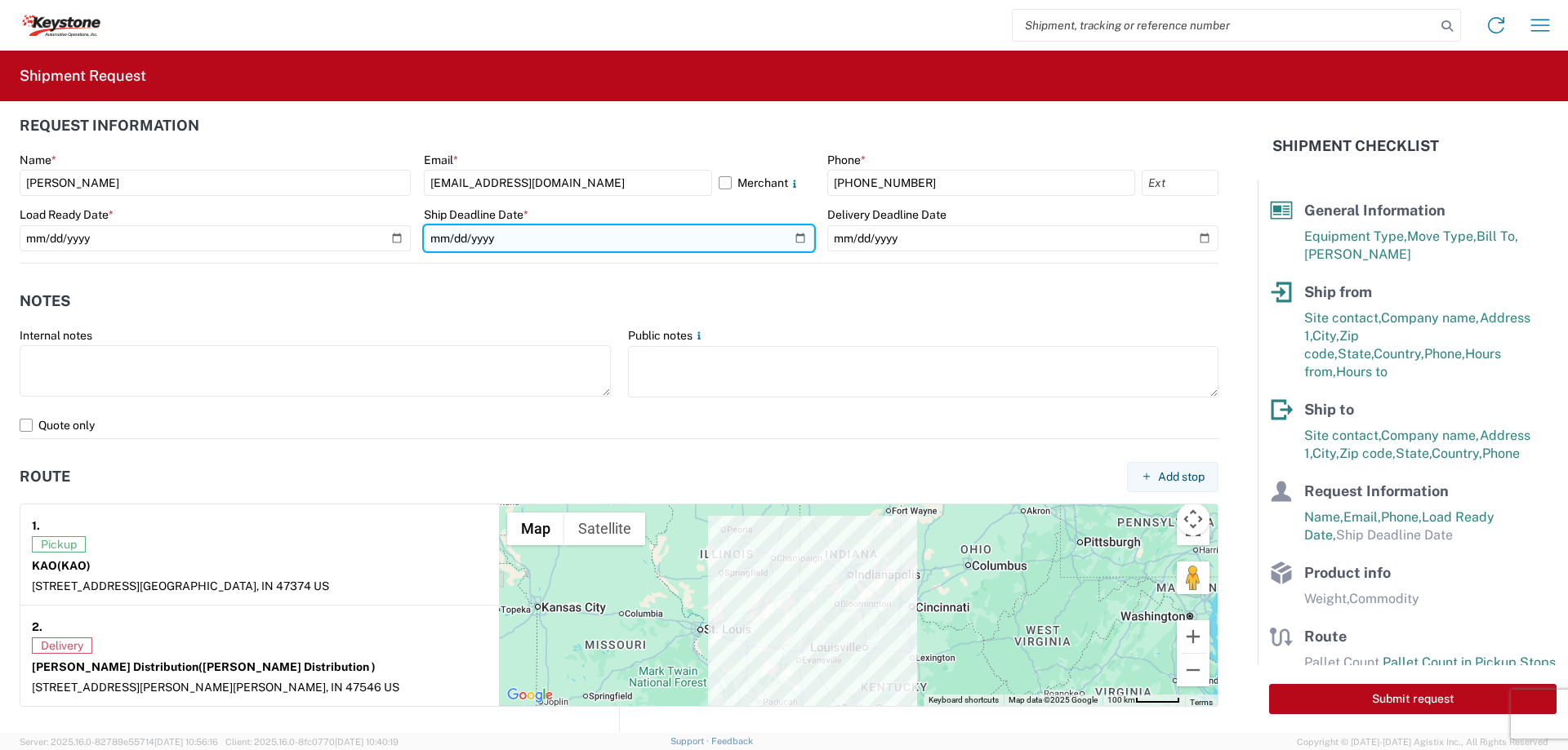
click at [778, 238] on input "date" at bounding box center [620, 238] width 392 height 26
click at [792, 243] on input "date" at bounding box center [620, 238] width 392 height 26
type input "[DATE]"
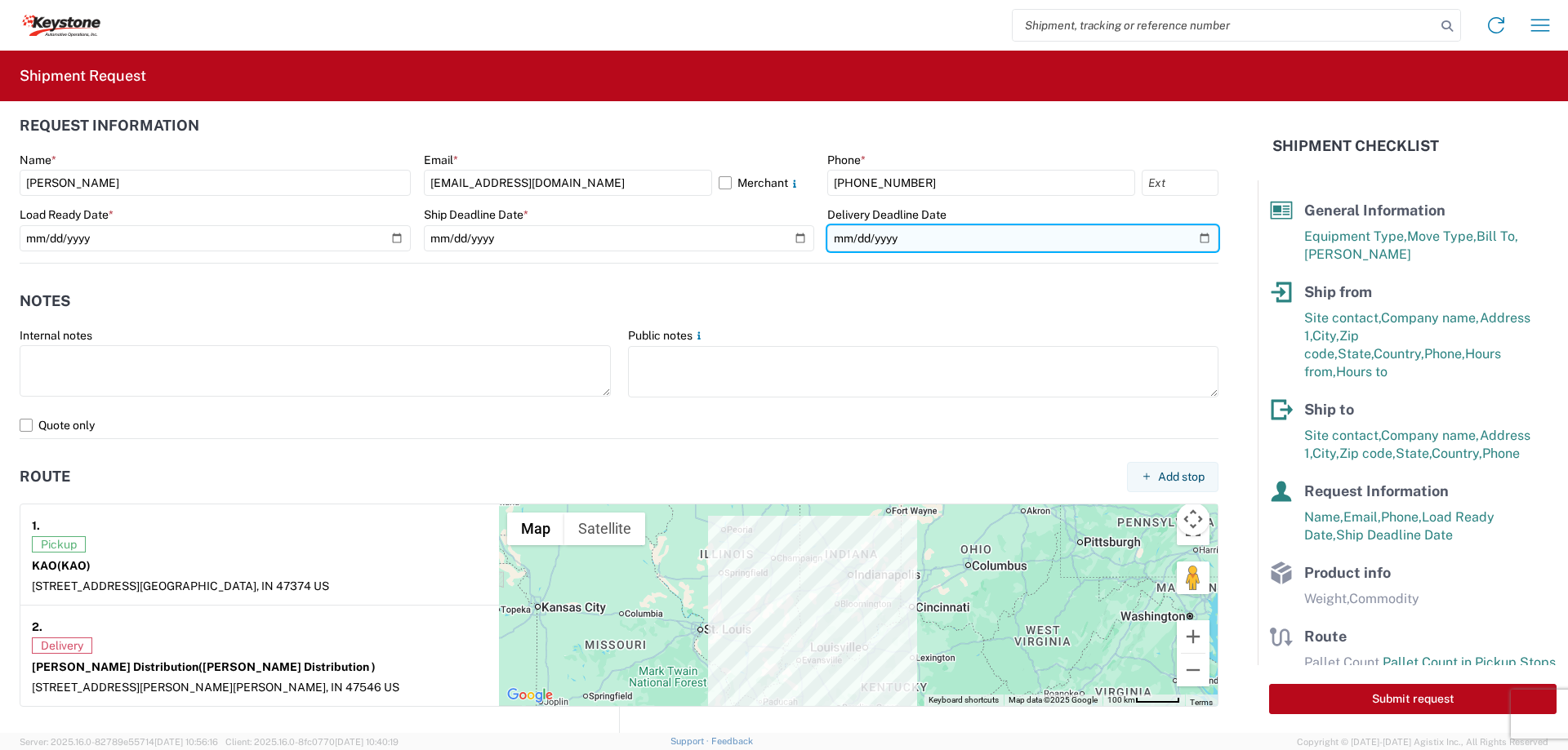
click at [1192, 238] on input "date" at bounding box center [1023, 238] width 392 height 26
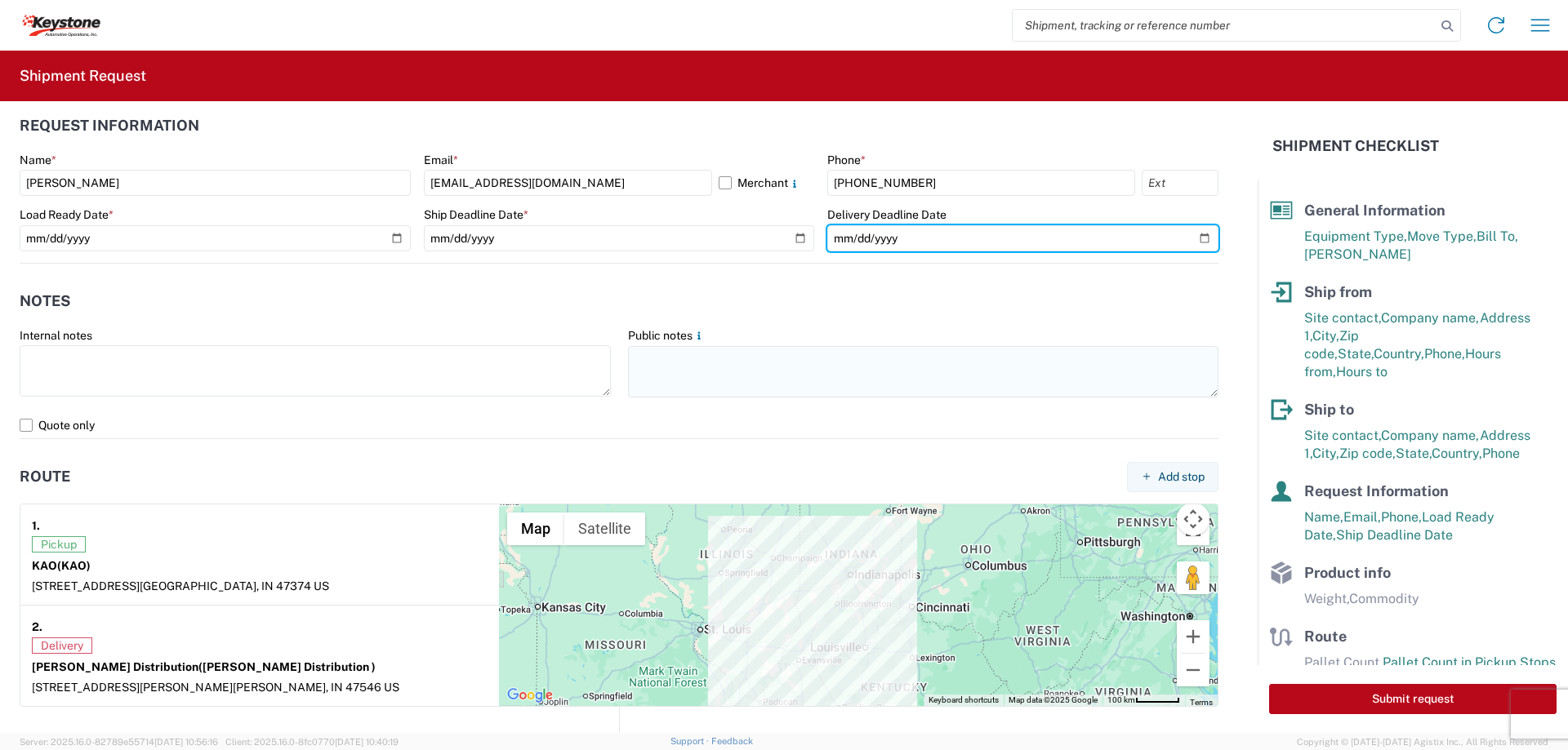
type input "[DATE]"
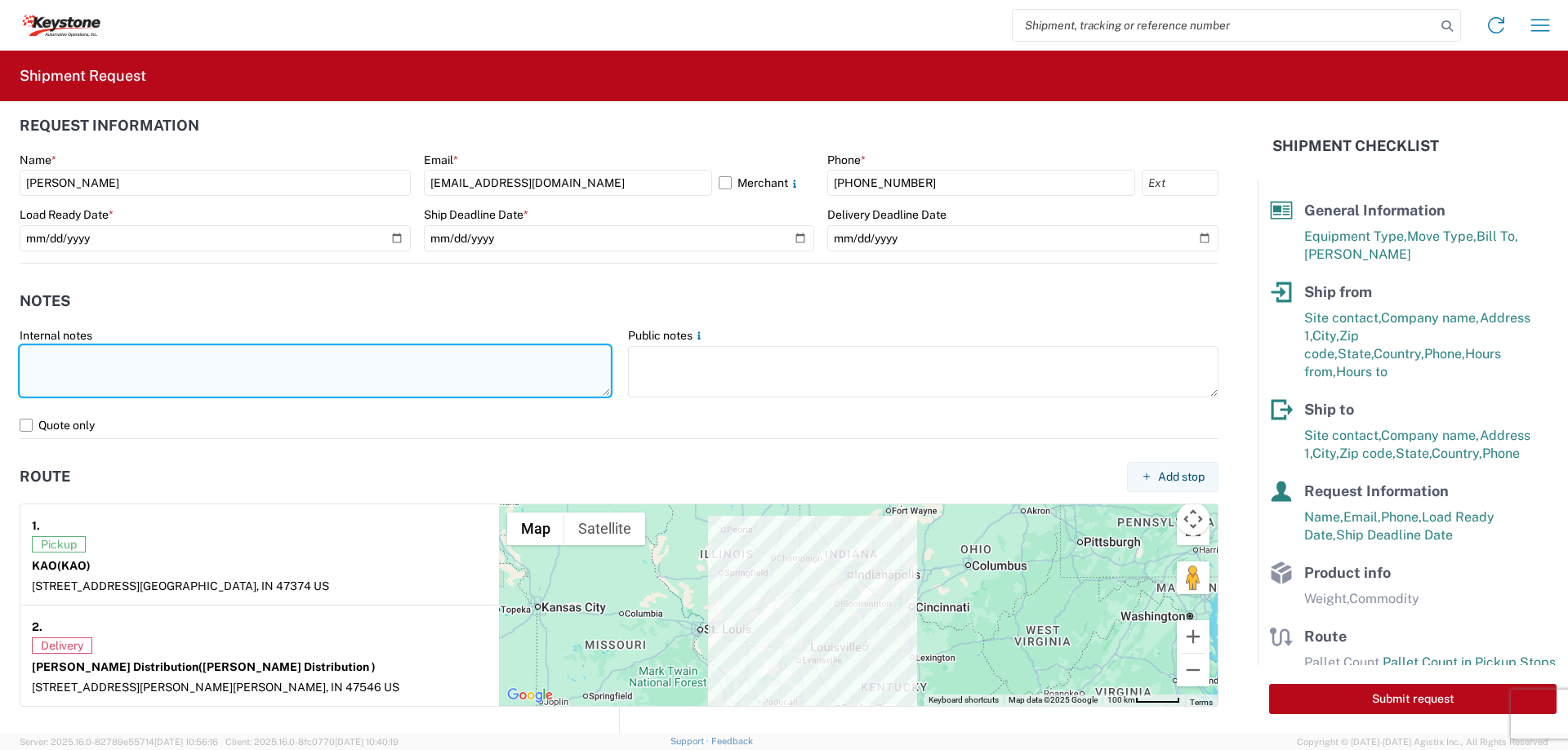
click at [186, 353] on textarea at bounding box center [315, 370] width 592 height 51
paste textarea "Load # 2077372"
click at [238, 359] on textarea "Preplanned w/ R+L Load # 2077372" at bounding box center [315, 370] width 592 height 51
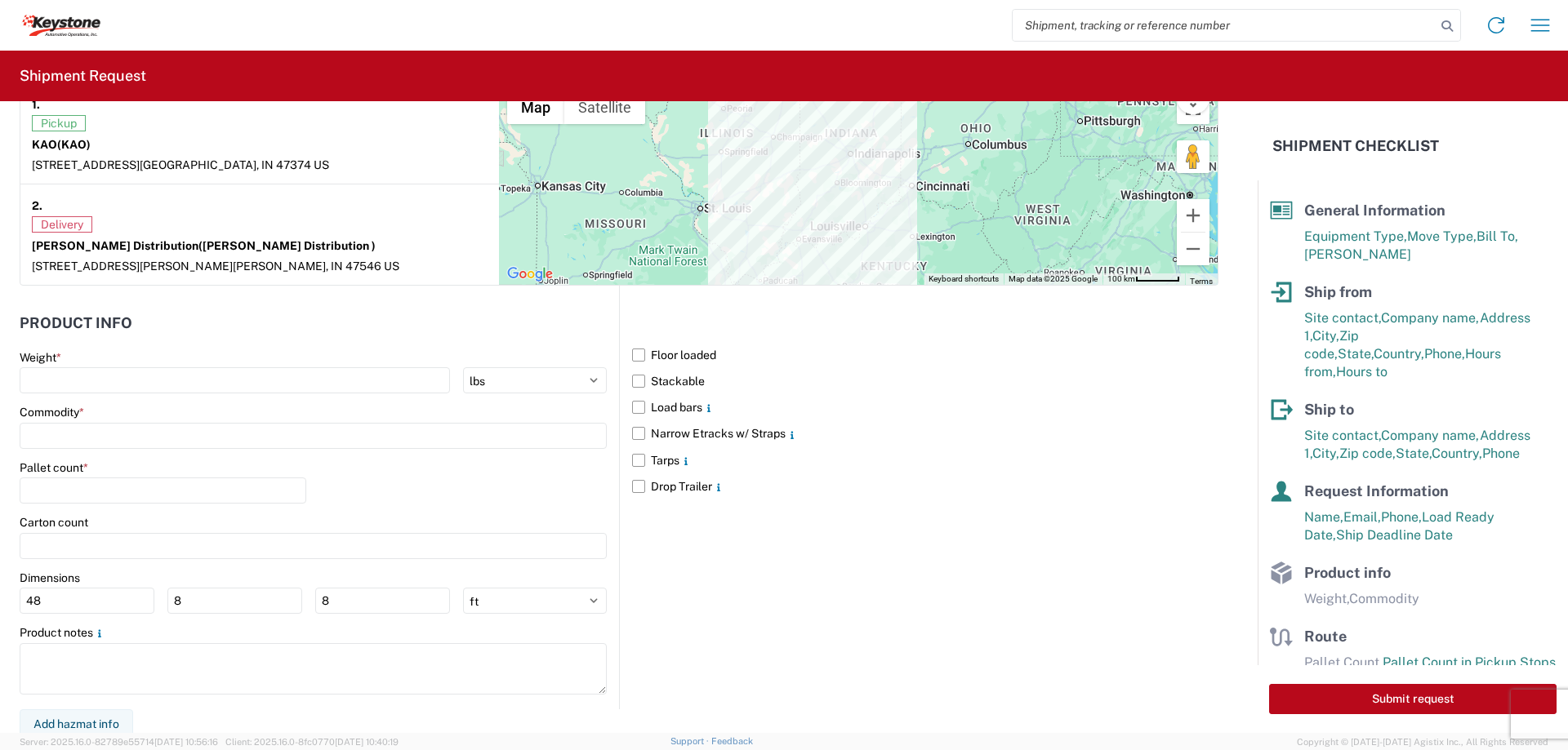
scroll to position [1326, 0]
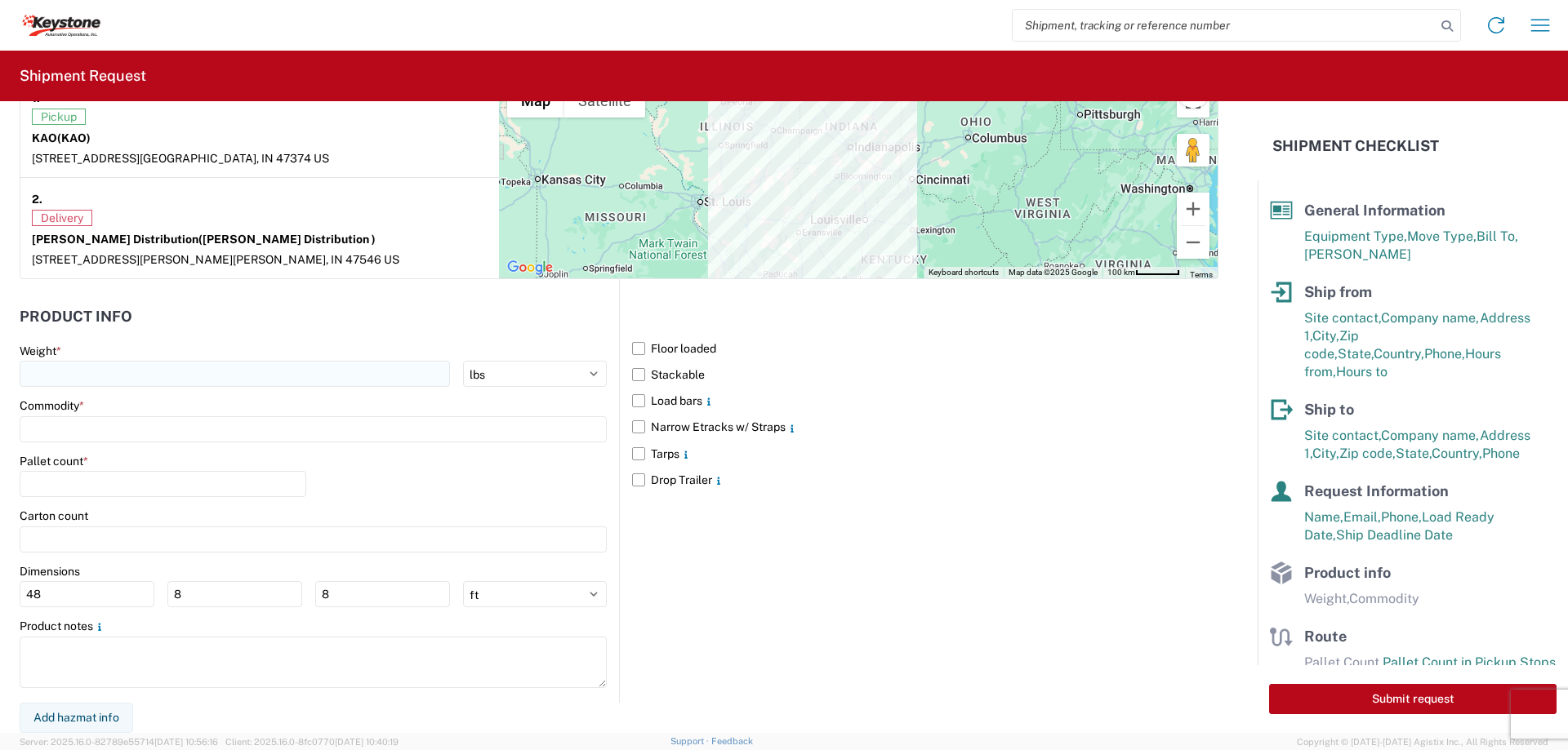
type textarea "Preplanned w/ R+L Load # 2077372"
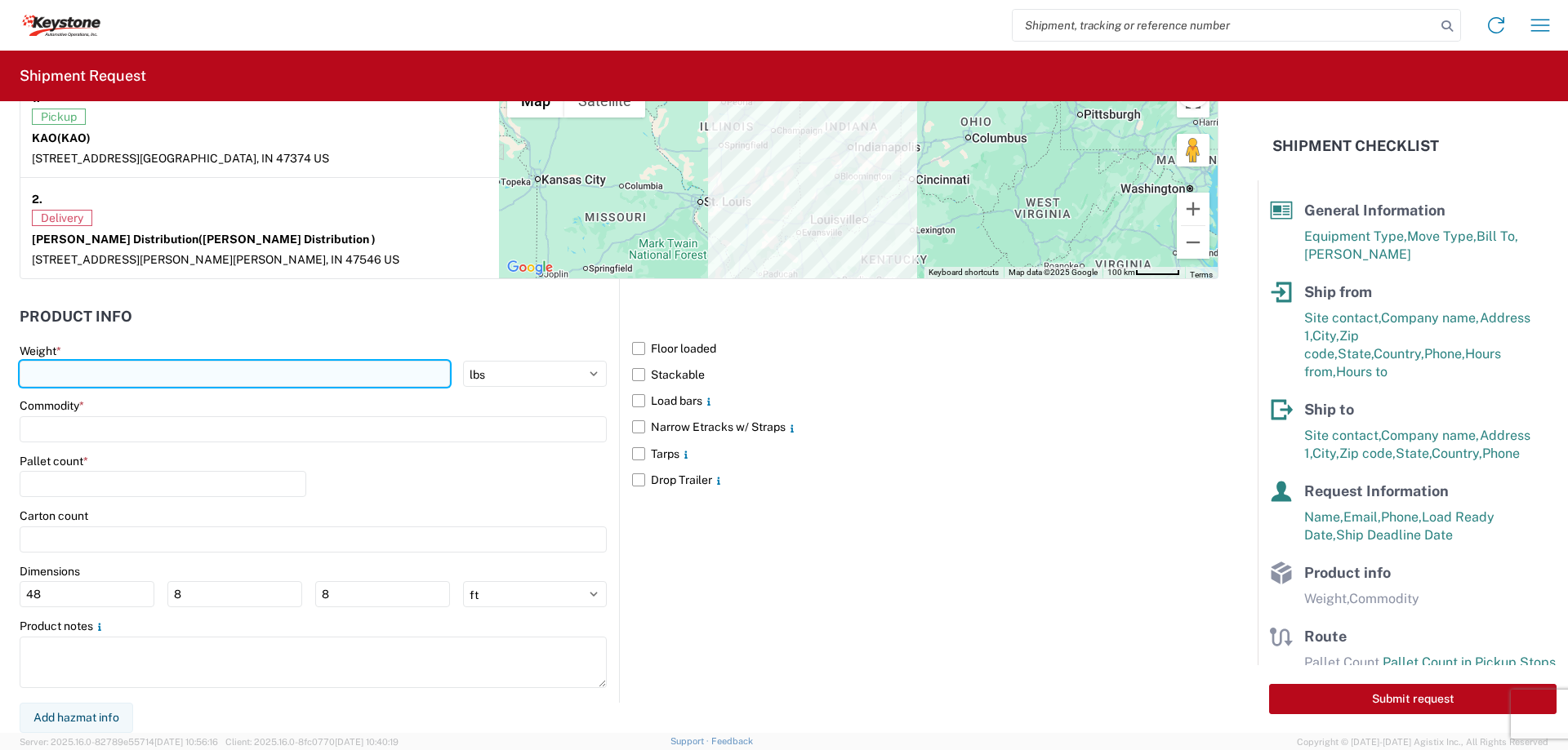
click at [57, 376] on input "number" at bounding box center [234, 374] width 430 height 26
type input "2"
type input "15000"
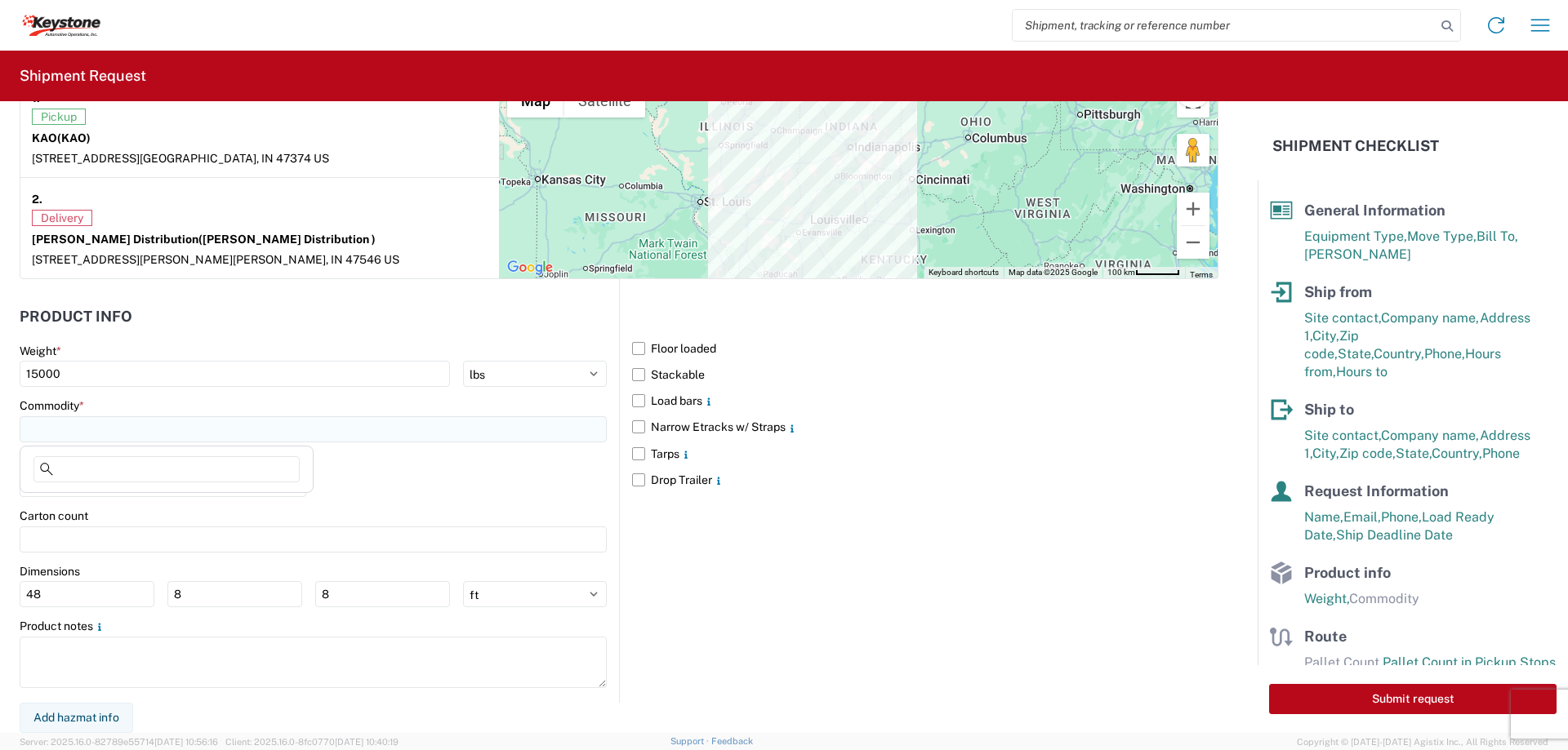
click at [66, 429] on input at bounding box center [313, 429] width 587 height 26
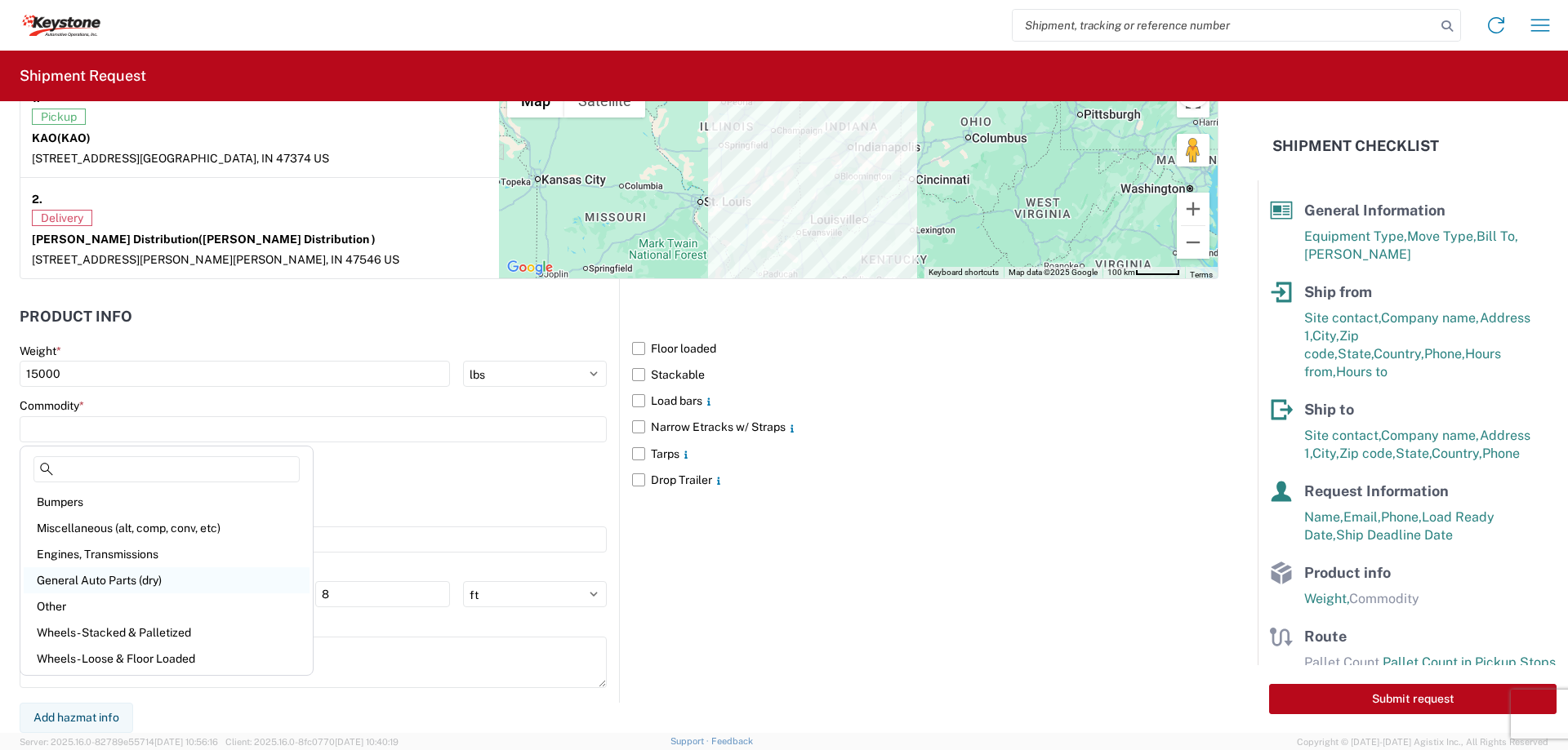
click at [74, 578] on div "General Auto Parts (dry)" at bounding box center [166, 580] width 286 height 26
type input "General Auto Parts (dry)"
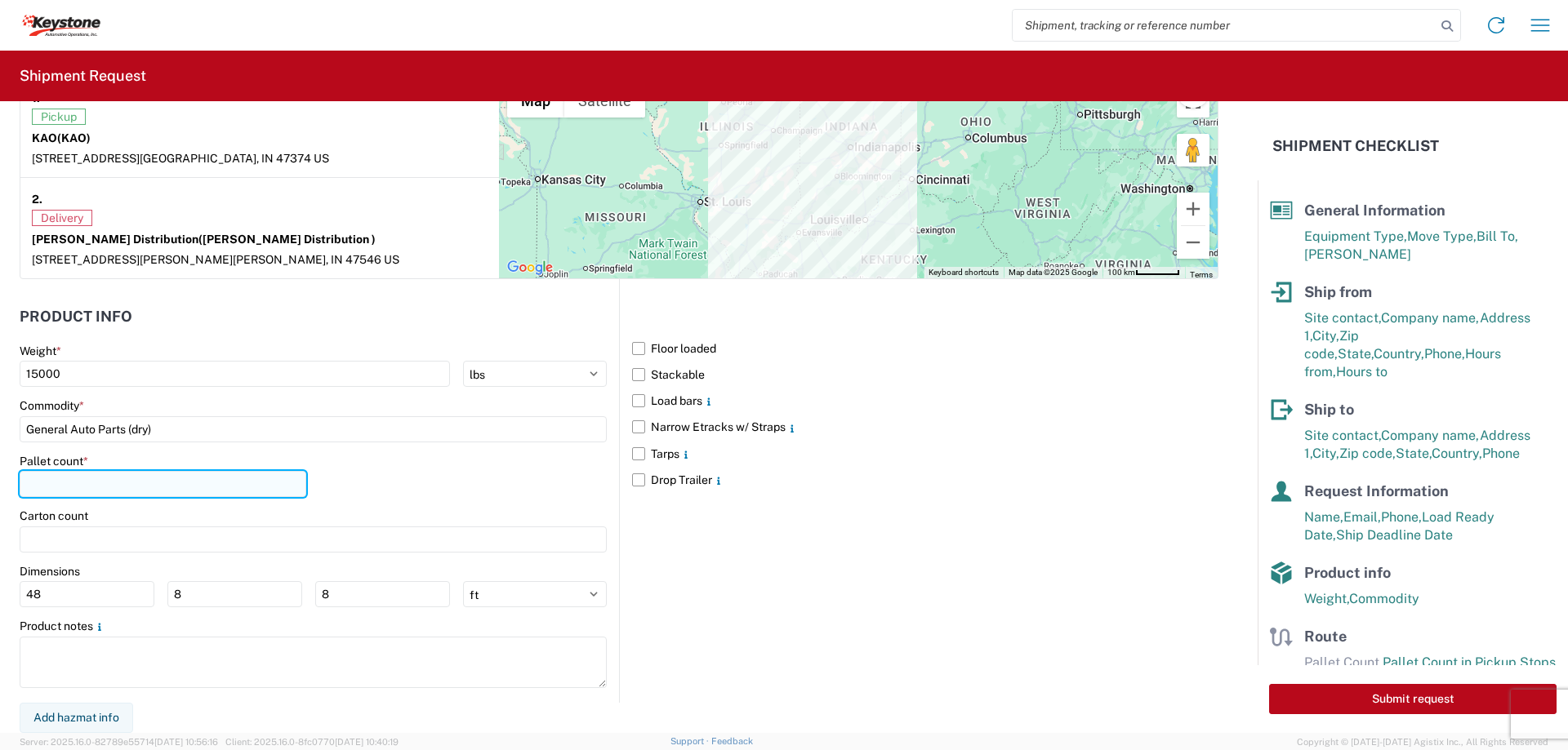
click at [54, 480] on input "number" at bounding box center [162, 484] width 287 height 26
type input "13"
click at [637, 426] on label "Narrow Etracks w/ Straps" at bounding box center [925, 427] width 587 height 26
click at [0, 0] on input "Narrow Etracks w/ Straps" at bounding box center [0, 0] width 0 height 0
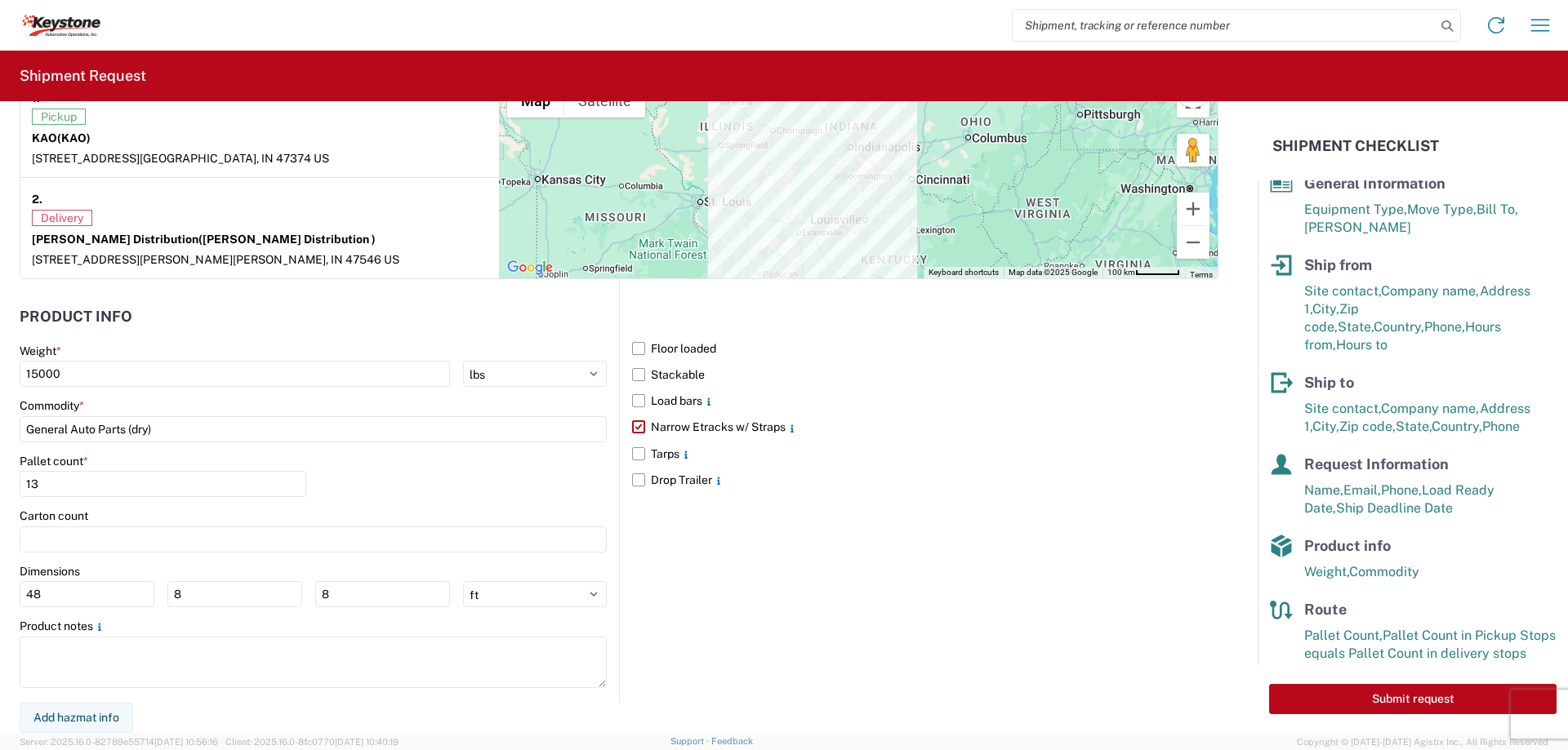
scroll to position [42, 0]
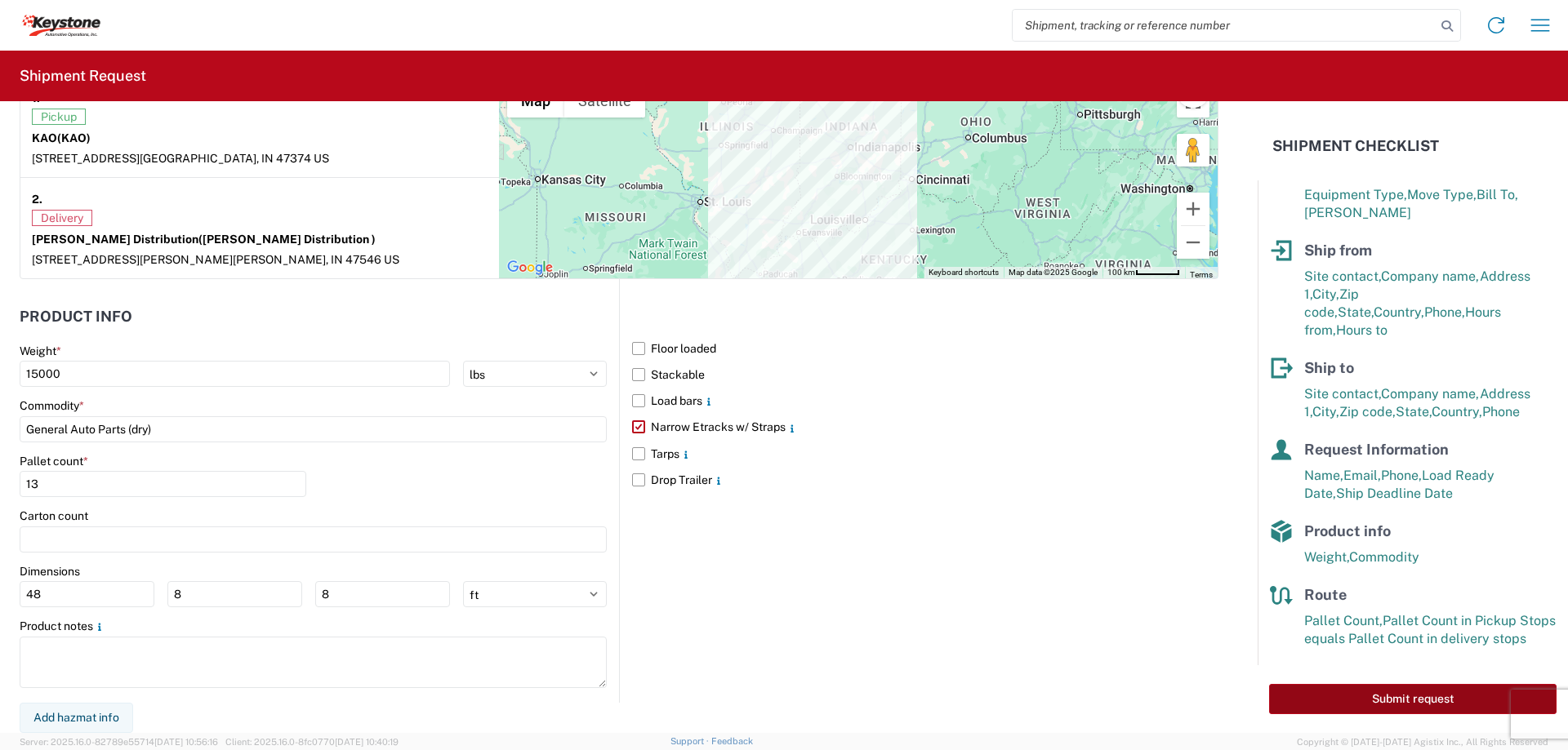
click at [1376, 692] on button "Submit request" at bounding box center [1413, 700] width 287 height 30
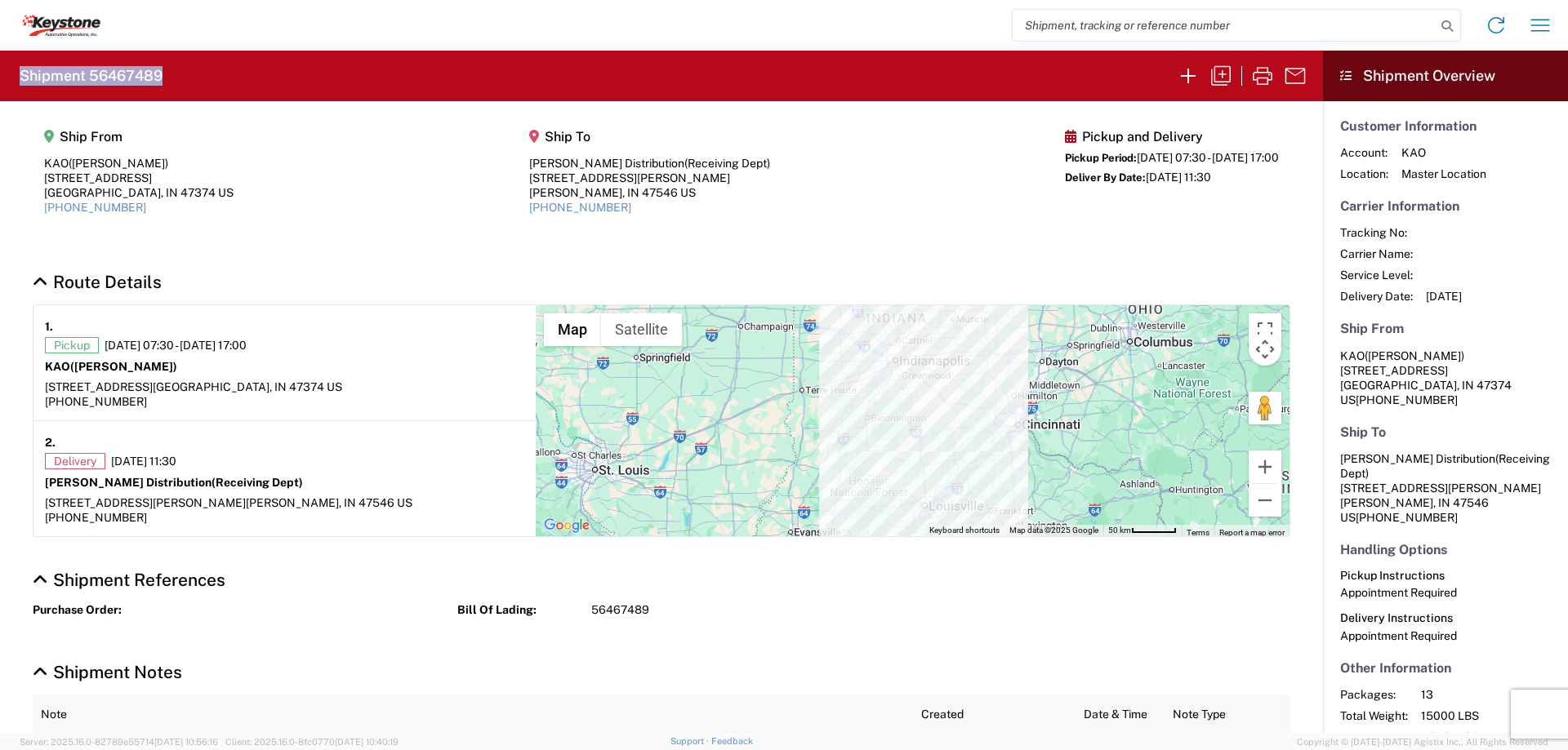
drag, startPoint x: 18, startPoint y: 78, endPoint x: 169, endPoint y: 81, distance: 151.0
click at [169, 79] on agx-form-header "Shipment 56467489" at bounding box center [661, 76] width 1323 height 50
copy h2 "Shipment 56467489"
